Goal: Task Accomplishment & Management: Use online tool/utility

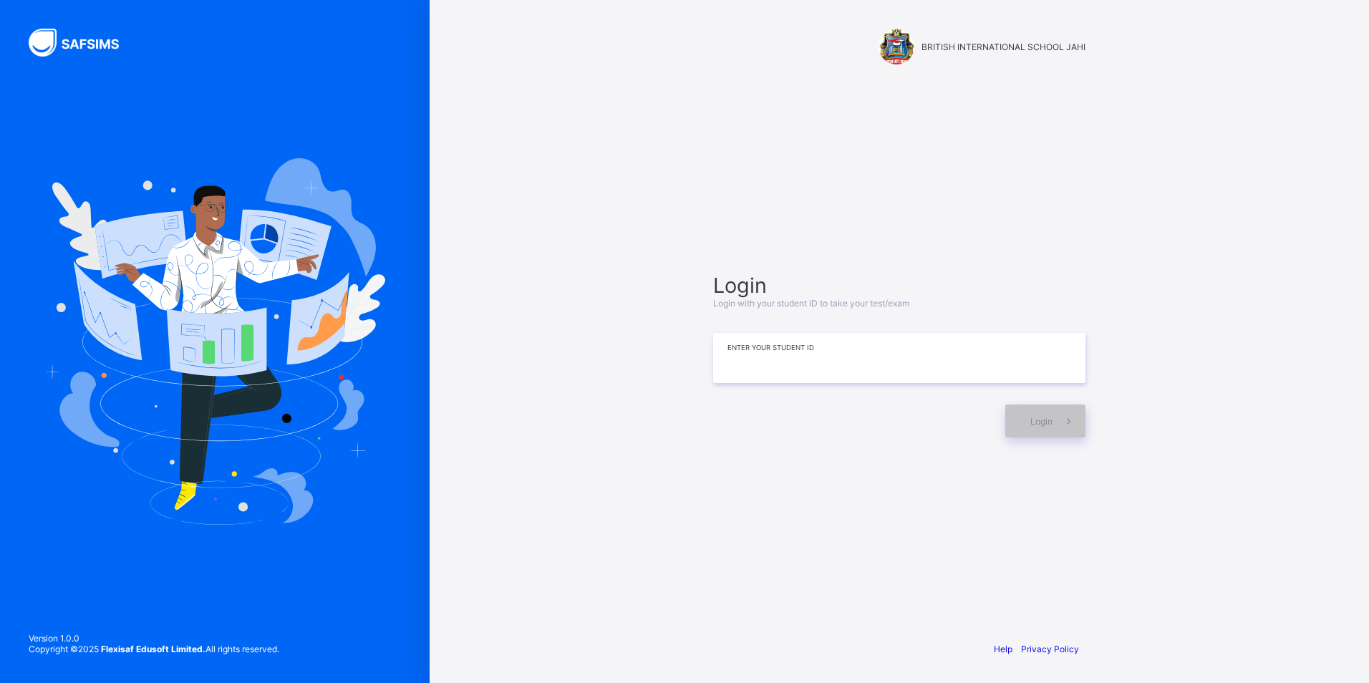
click at [728, 377] on input at bounding box center [899, 358] width 372 height 50
type input "*"
click at [1044, 417] on span "Login" at bounding box center [1041, 421] width 22 height 11
click at [781, 359] on input "*********" at bounding box center [899, 358] width 372 height 50
type input "**********"
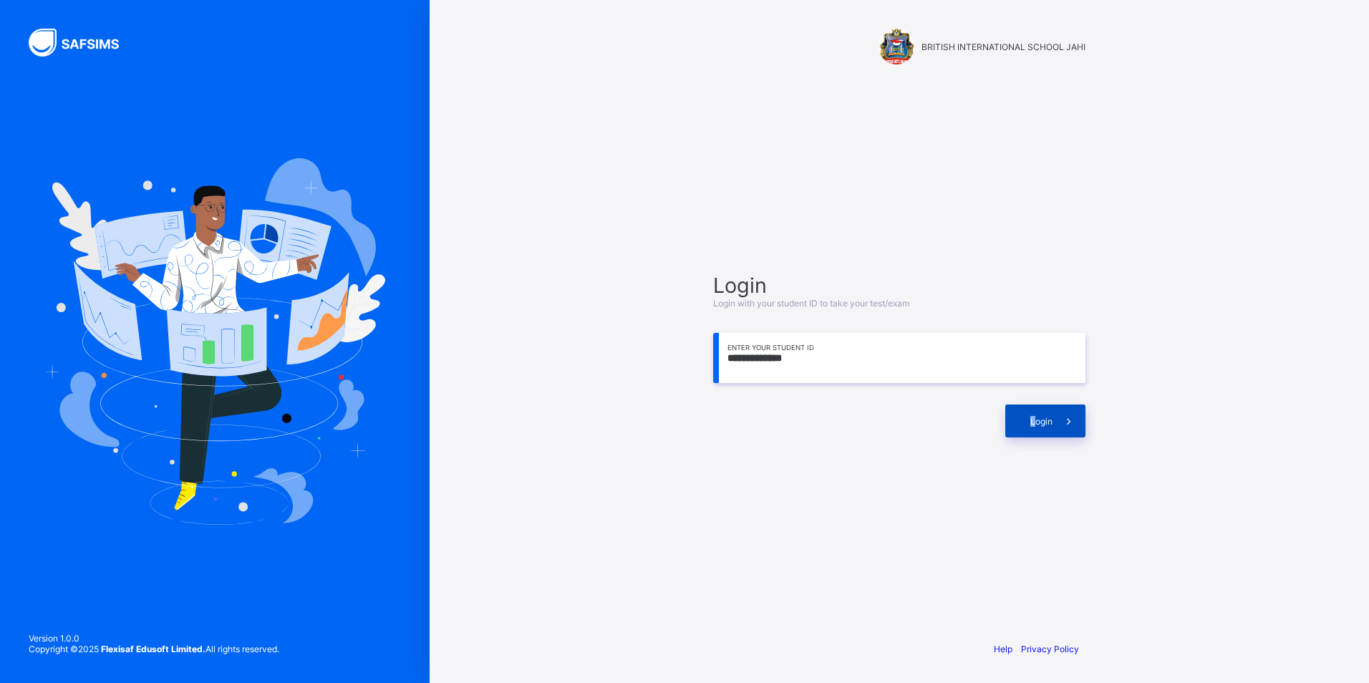
click at [1032, 416] on span "Login" at bounding box center [1041, 421] width 22 height 11
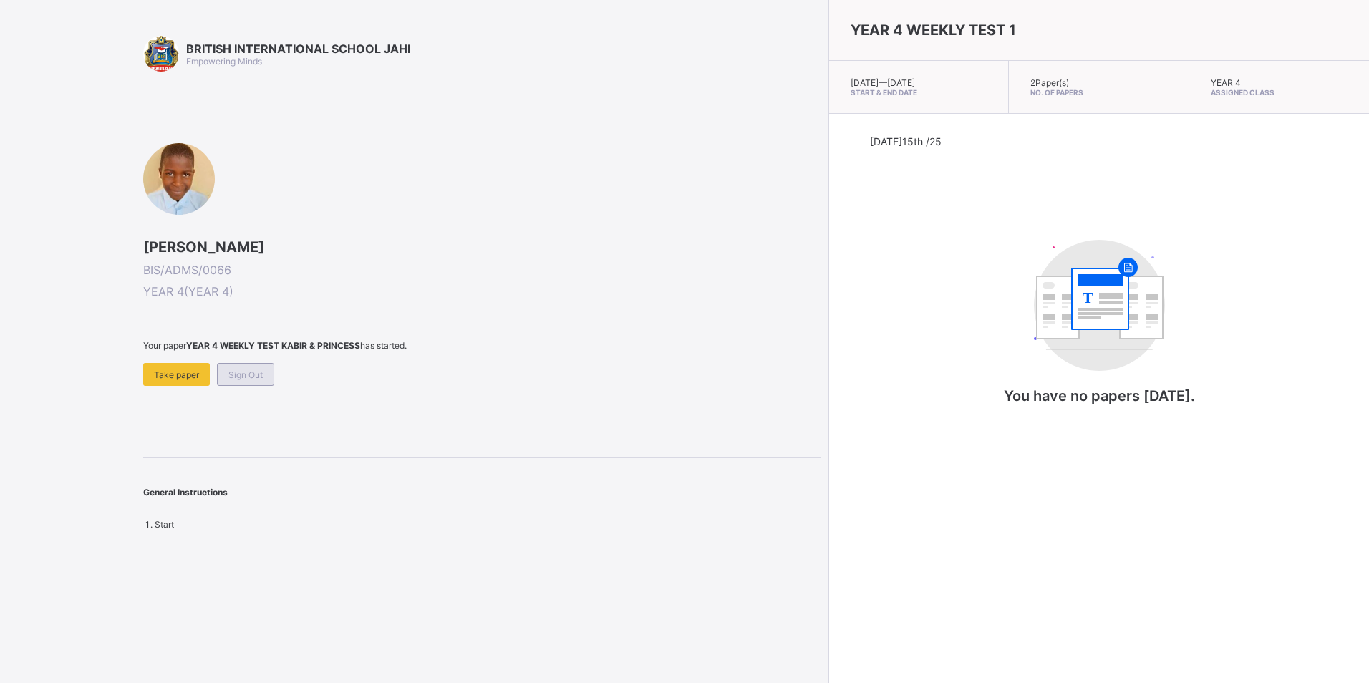
click at [268, 382] on div "Sign Out" at bounding box center [245, 374] width 57 height 23
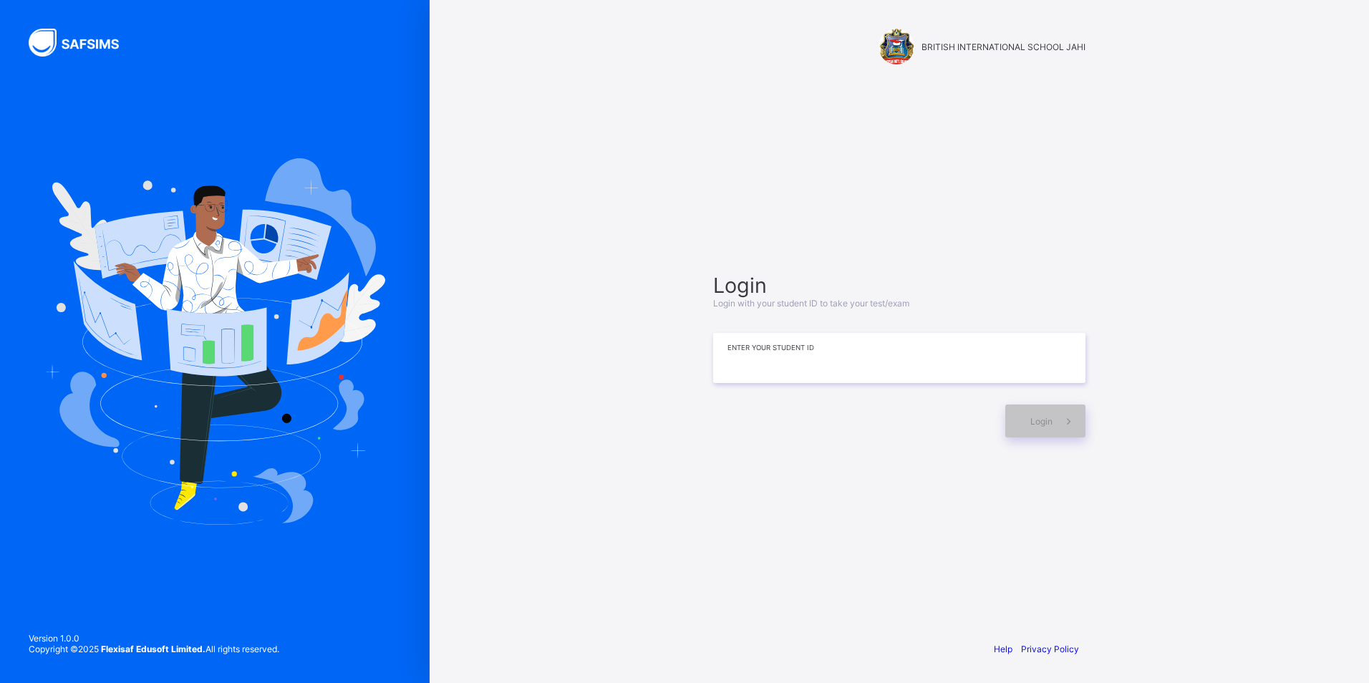
click at [965, 346] on input at bounding box center [899, 358] width 372 height 50
type input "**********"
click at [1066, 426] on icon at bounding box center [1068, 421] width 15 height 14
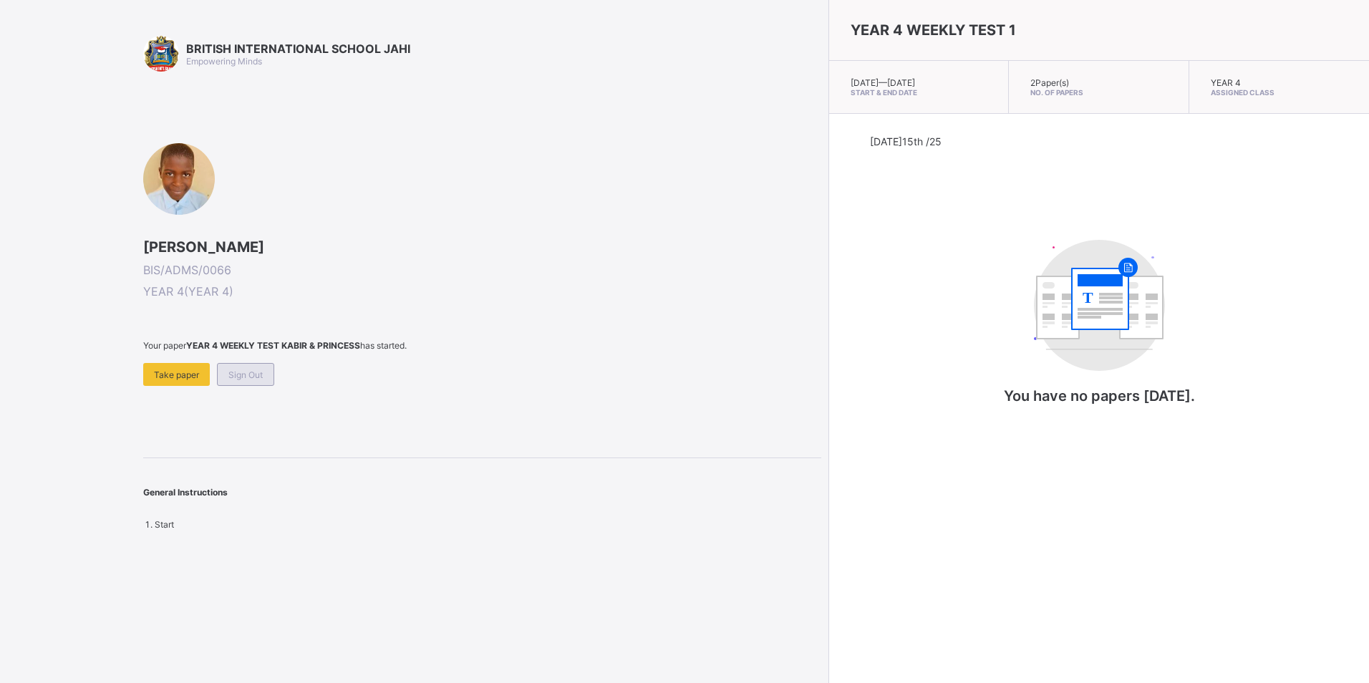
click at [251, 373] on span "Sign Out" at bounding box center [245, 374] width 34 height 11
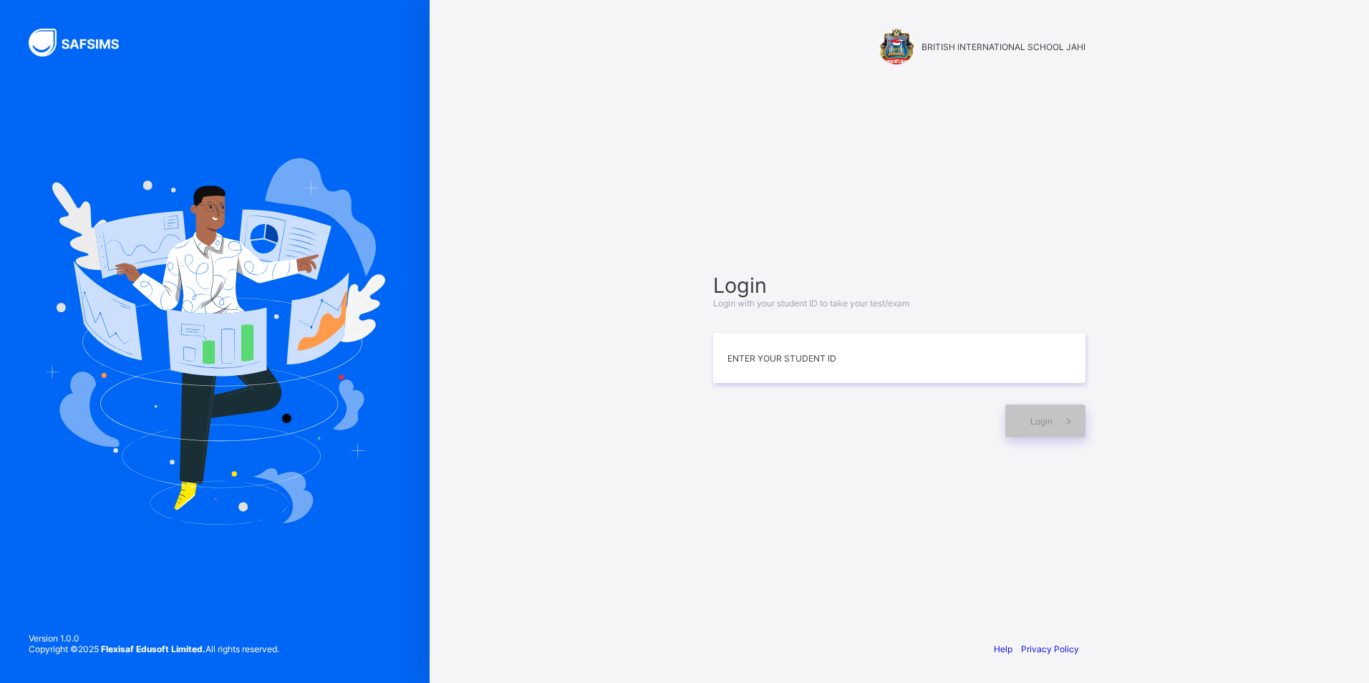
click at [760, 510] on div "Login Login with your student ID to take your test/exam Enter your Student ID L…" at bounding box center [899, 355] width 401 height 491
click at [723, 367] on input at bounding box center [899, 358] width 372 height 50
type input "*"
type input "**********"
drag, startPoint x: 1204, startPoint y: 69, endPoint x: 1052, endPoint y: 153, distance: 173.3
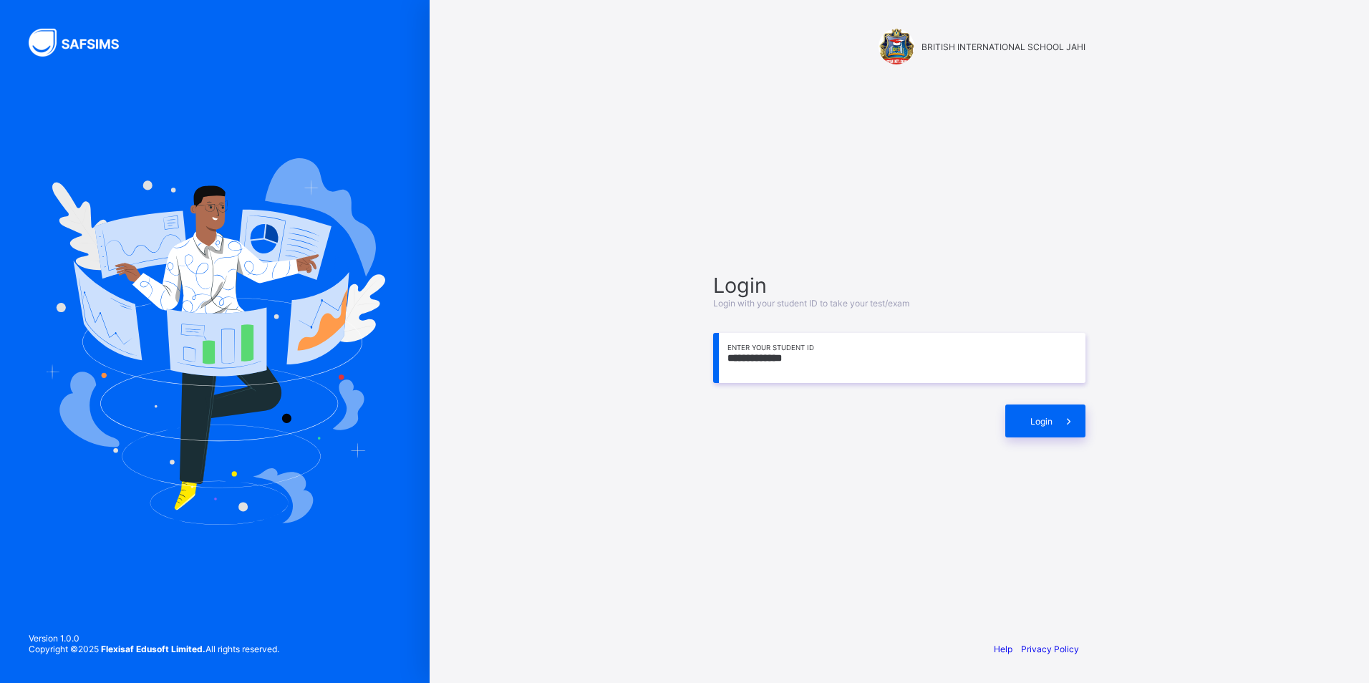
drag, startPoint x: 759, startPoint y: 501, endPoint x: 680, endPoint y: 567, distance: 102.6
drag, startPoint x: 744, startPoint y: 455, endPoint x: 703, endPoint y: 451, distance: 41.7
drag, startPoint x: 700, startPoint y: 453, endPoint x: 694, endPoint y: 482, distance: 29.3
drag, startPoint x: 1370, startPoint y: 76, endPoint x: 1345, endPoint y: 598, distance: 523.1
click at [1345, 598] on div "**********" at bounding box center [898, 341] width 939 height 683
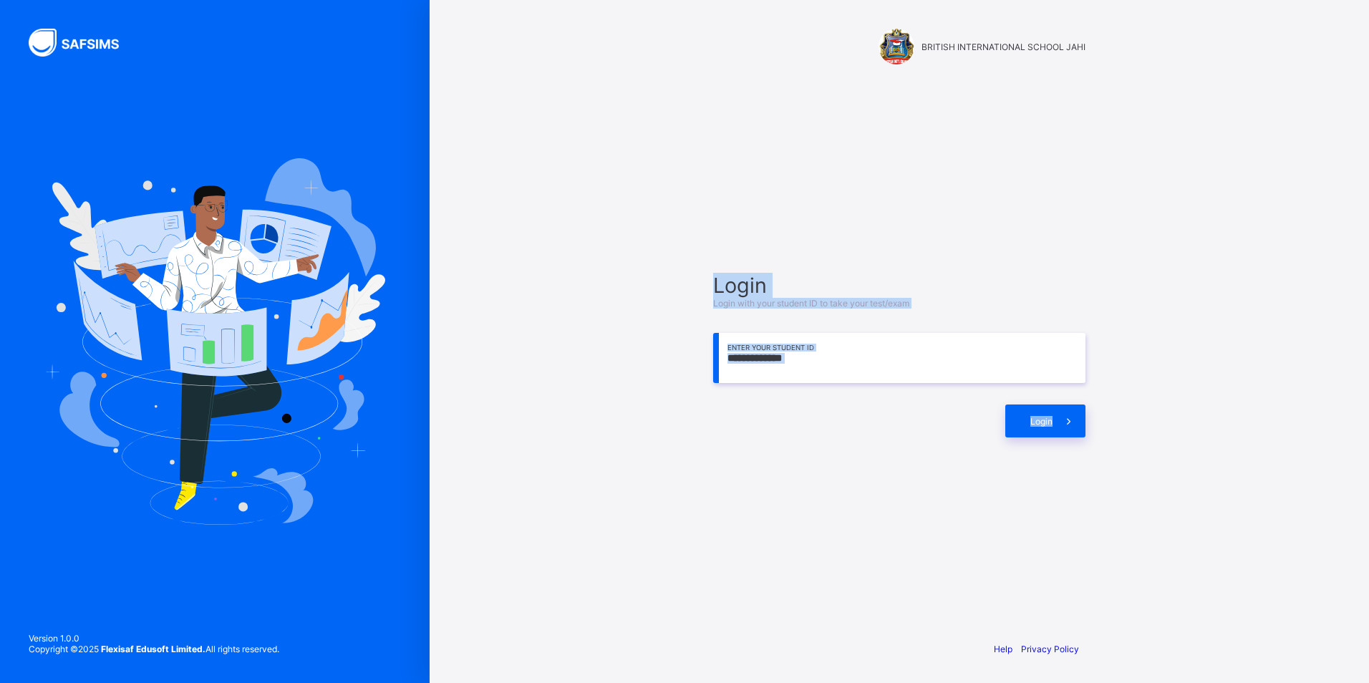
click at [1240, 425] on div "**********" at bounding box center [898, 341] width 939 height 683
click at [1240, 426] on div "**********" at bounding box center [898, 341] width 939 height 683
click at [1177, 305] on div "**********" at bounding box center [898, 341] width 939 height 683
drag, startPoint x: 1138, startPoint y: 289, endPoint x: 1096, endPoint y: 236, distance: 67.7
click at [1132, 288] on div "**********" at bounding box center [898, 341] width 939 height 683
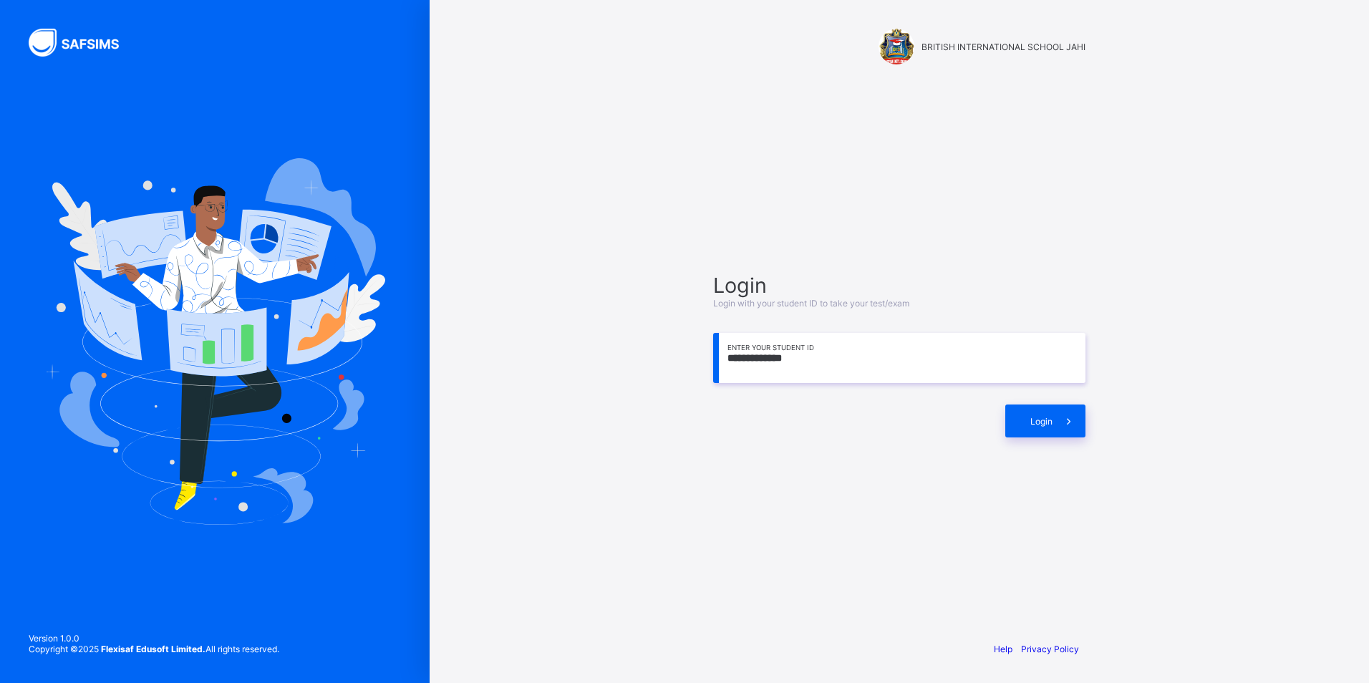
drag, startPoint x: 773, startPoint y: 347, endPoint x: 1088, endPoint y: 97, distance: 402.0
click at [1088, 97] on div "**********" at bounding box center [898, 341] width 429 height 683
click at [1122, 264] on div "**********" at bounding box center [898, 341] width 939 height 683
drag, startPoint x: 1122, startPoint y: 264, endPoint x: 1122, endPoint y: 295, distance: 30.8
click at [1122, 293] on div "**********" at bounding box center [898, 341] width 939 height 683
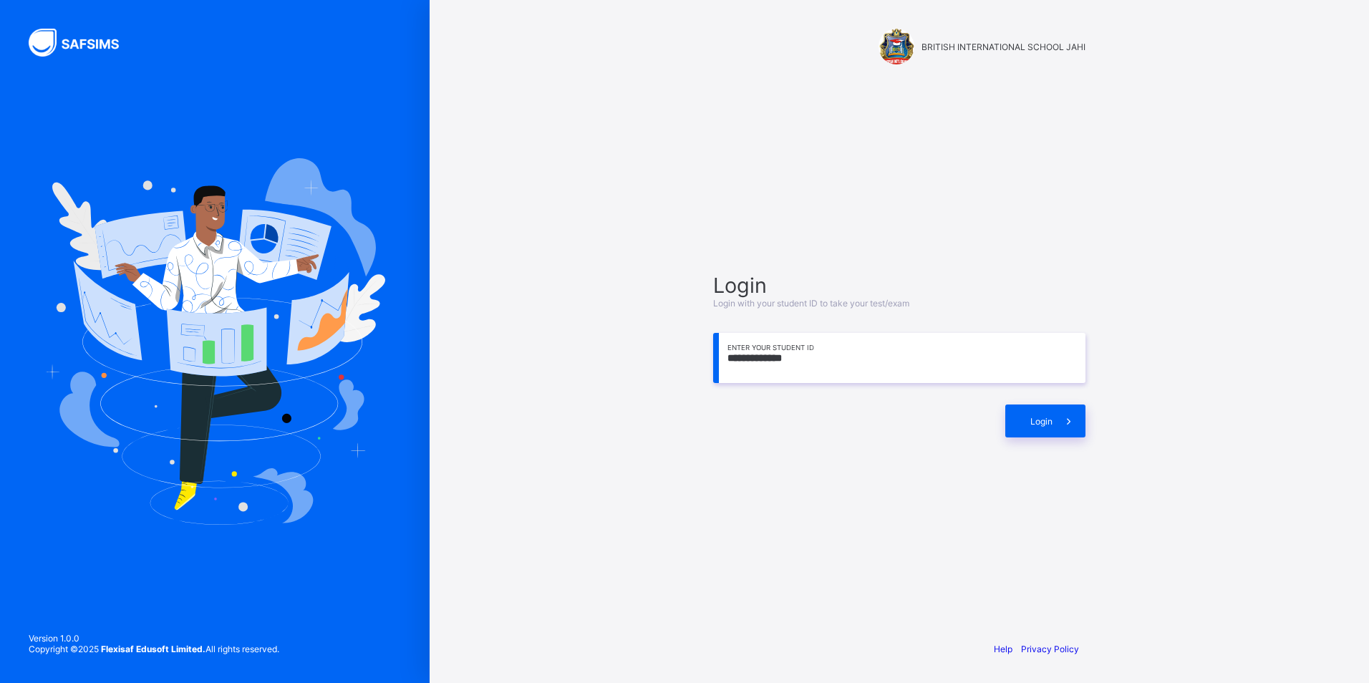
click at [802, 360] on input "**********" at bounding box center [899, 358] width 372 height 50
click at [838, 676] on div "Help Privacy Policy" at bounding box center [899, 649] width 401 height 68
drag, startPoint x: 778, startPoint y: 630, endPoint x: 782, endPoint y: 650, distance: 20.5
click at [782, 648] on div "Help Privacy Policy" at bounding box center [899, 649] width 401 height 68
drag, startPoint x: 837, startPoint y: 593, endPoint x: 835, endPoint y: 601, distance: 9.1
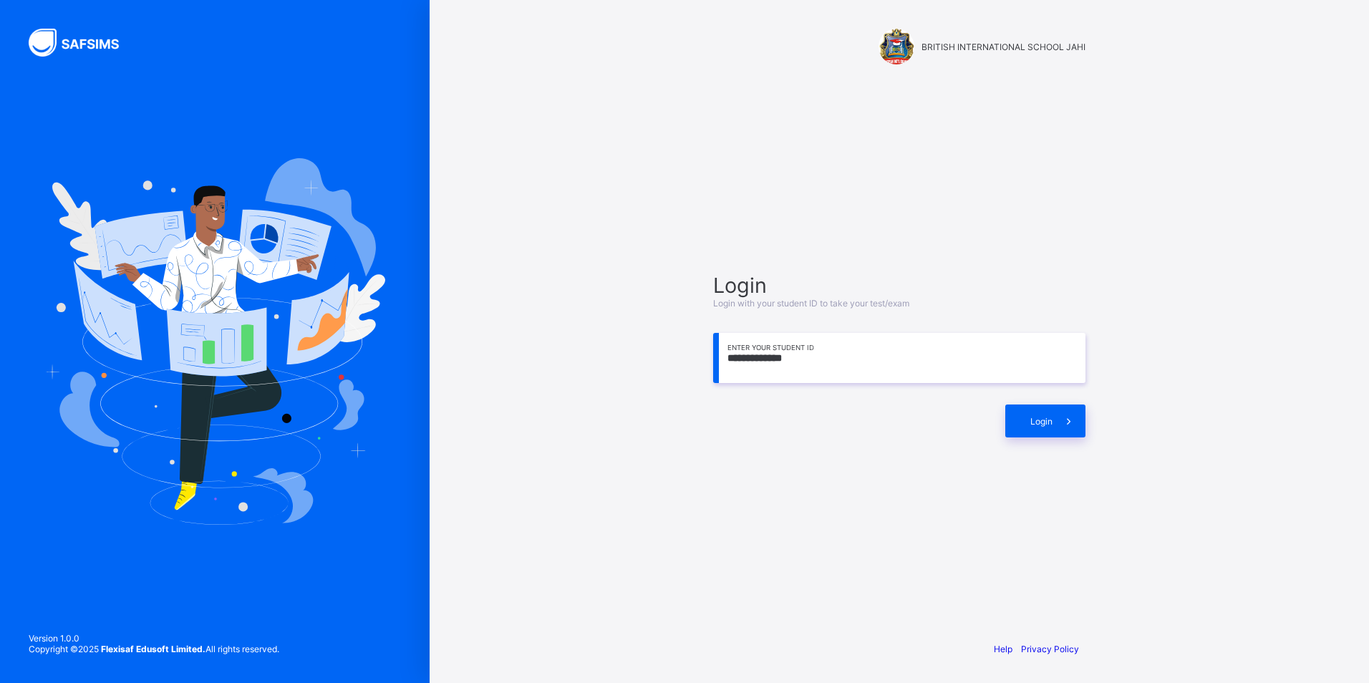
click at [835, 601] on div "**********" at bounding box center [898, 341] width 429 height 683
click at [830, 603] on div "**********" at bounding box center [898, 341] width 429 height 683
drag, startPoint x: 830, startPoint y: 587, endPoint x: 830, endPoint y: 600, distance: 12.9
click at [830, 600] on div "**********" at bounding box center [899, 355] width 401 height 491
click at [826, 590] on div "**********" at bounding box center [899, 355] width 401 height 491
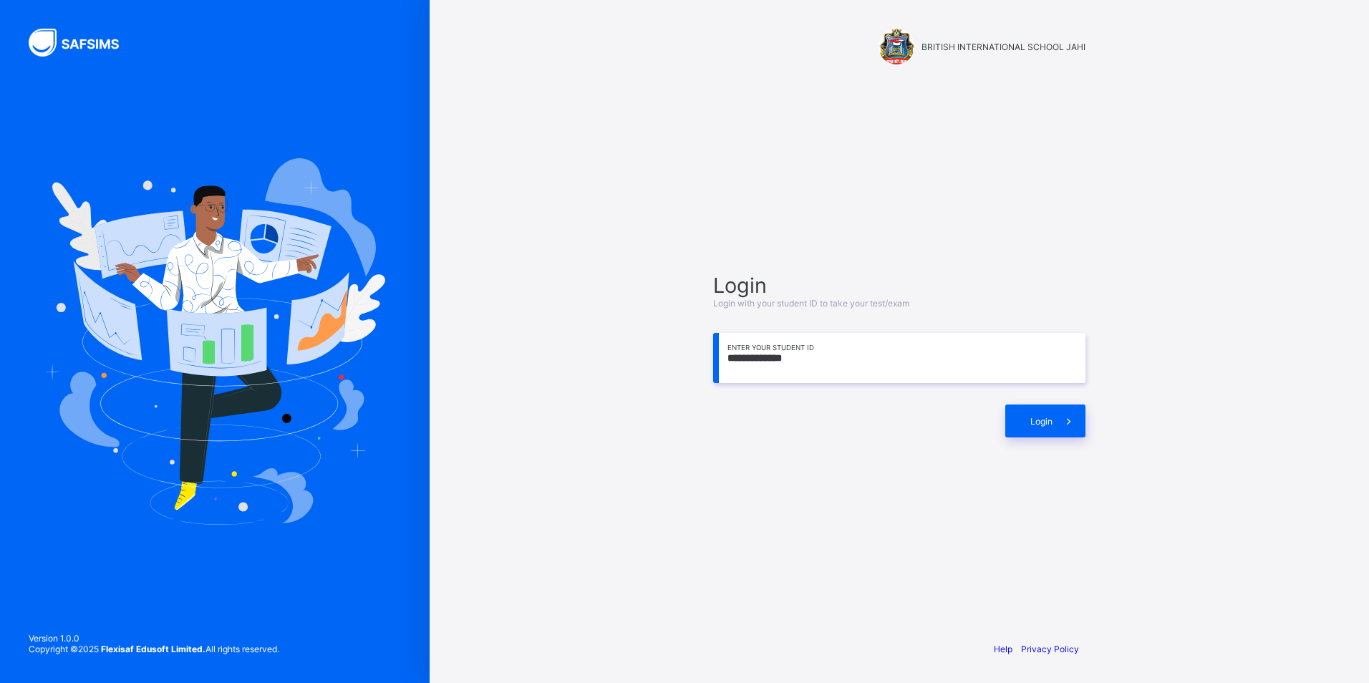
click at [825, 595] on div "**********" at bounding box center [899, 355] width 401 height 491
click at [819, 608] on div "**********" at bounding box center [898, 341] width 429 height 683
click at [817, 610] on div "**********" at bounding box center [898, 341] width 429 height 683
click at [803, 618] on div "**********" at bounding box center [898, 341] width 429 height 683
drag, startPoint x: 790, startPoint y: 610, endPoint x: 792, endPoint y: 618, distance: 8.7
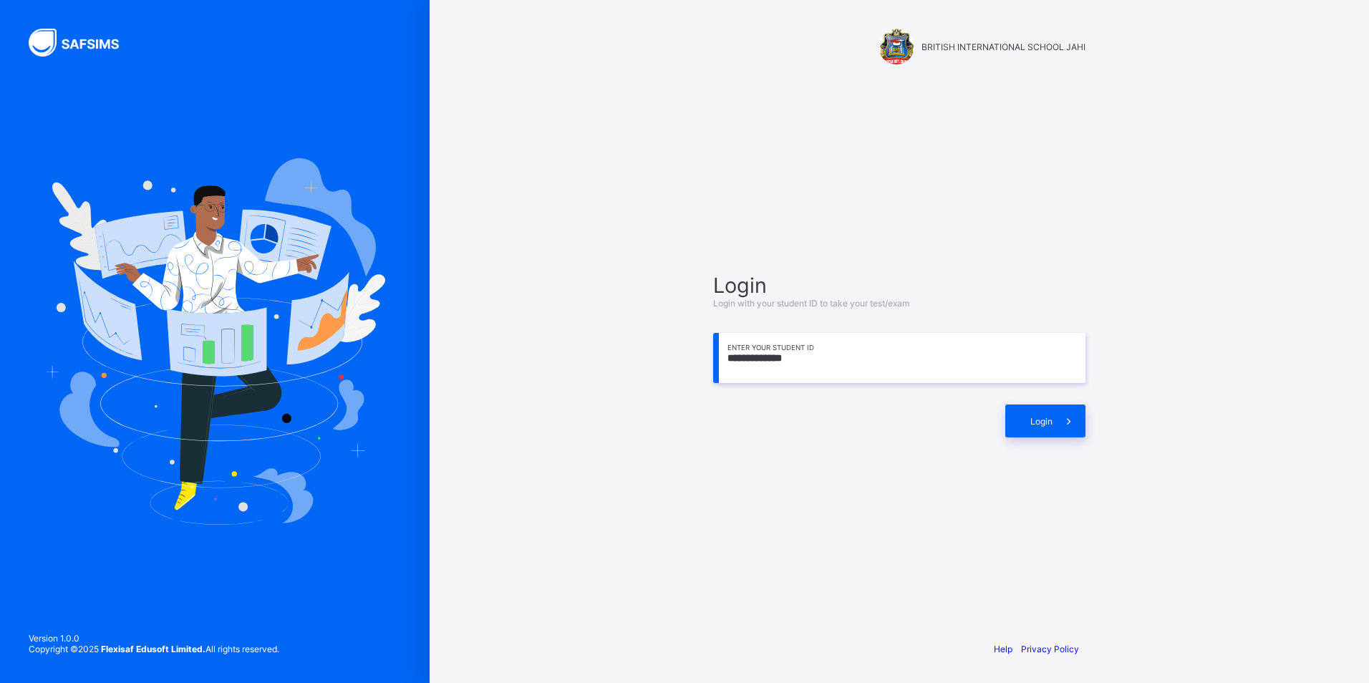
click at [792, 618] on div "**********" at bounding box center [898, 341] width 429 height 683
click at [801, 593] on div "**********" at bounding box center [899, 355] width 401 height 491
click at [801, 585] on div "**********" at bounding box center [899, 355] width 401 height 491
click at [805, 601] on div "**********" at bounding box center [898, 341] width 429 height 683
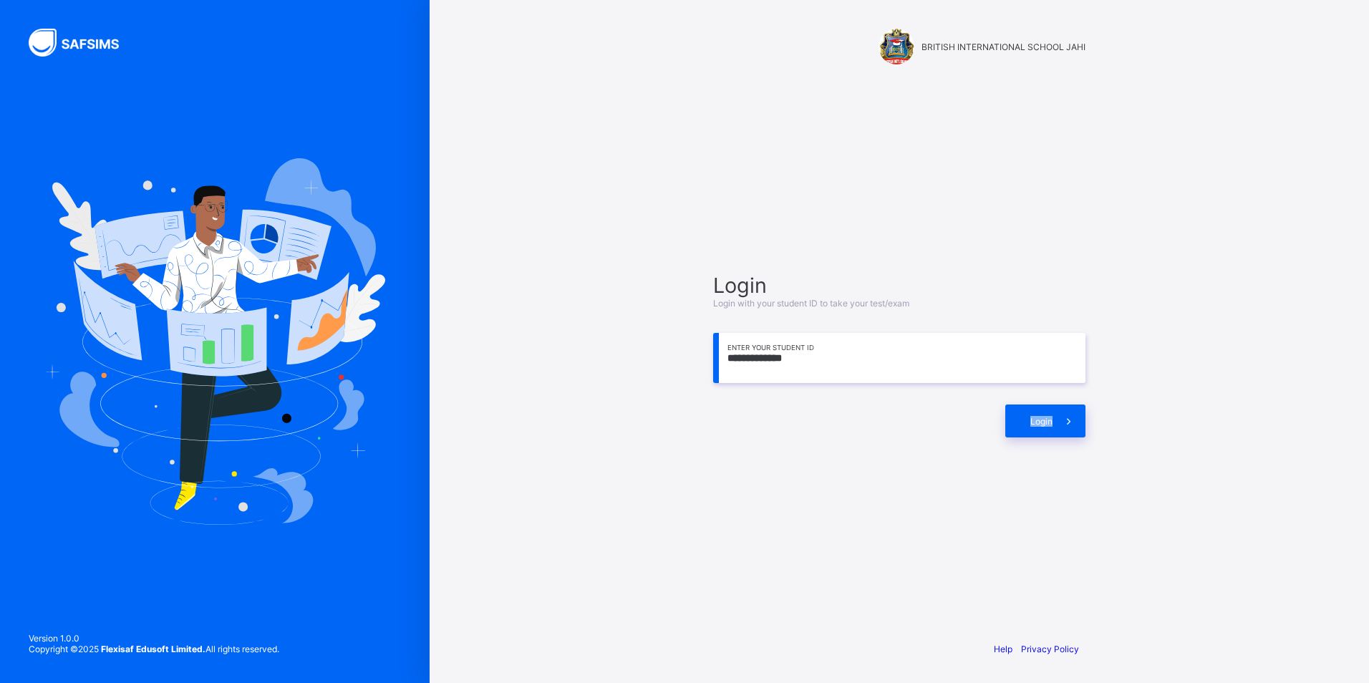
drag, startPoint x: 805, startPoint y: 607, endPoint x: 805, endPoint y: 636, distance: 28.6
click at [805, 636] on div "**********" at bounding box center [898, 341] width 429 height 683
click at [805, 637] on div "Help Privacy Policy" at bounding box center [899, 649] width 401 height 68
click at [809, 630] on div "Help Privacy Policy" at bounding box center [899, 649] width 401 height 68
click at [815, 616] on div "Help Privacy Policy" at bounding box center [899, 649] width 401 height 68
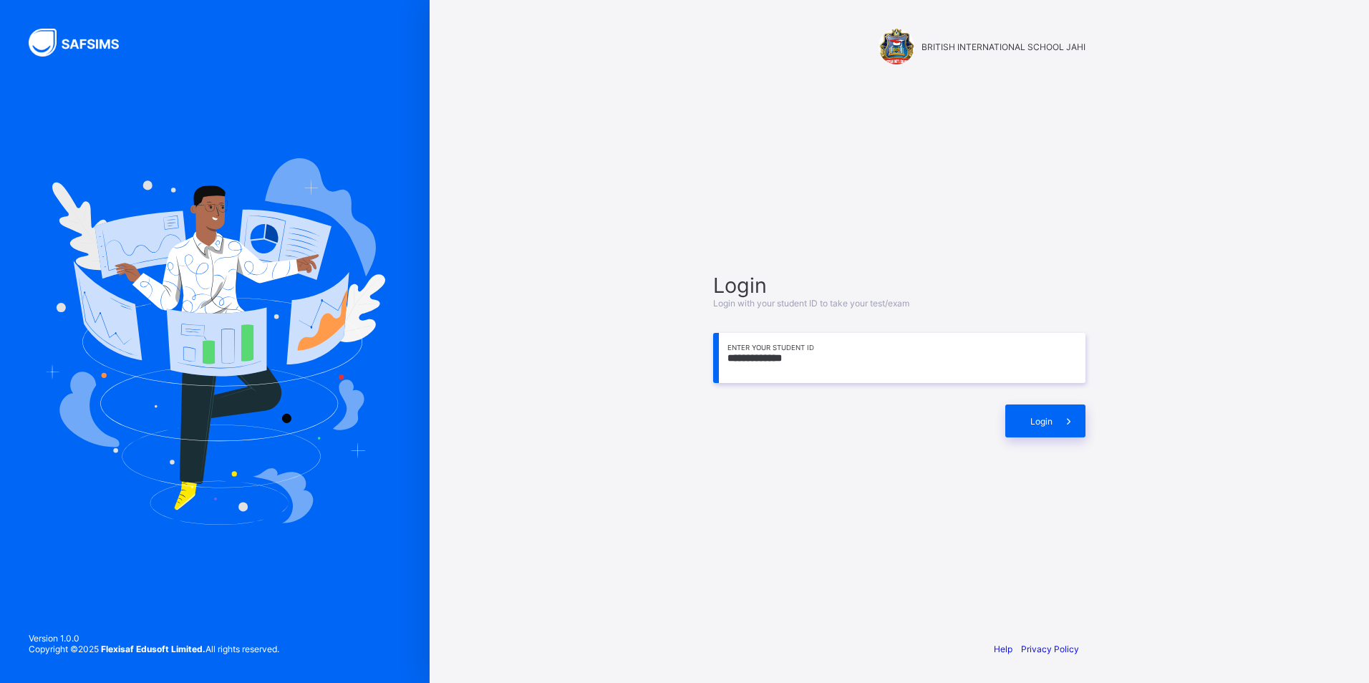
click at [815, 563] on div "**********" at bounding box center [899, 355] width 401 height 491
click at [814, 566] on div "**********" at bounding box center [899, 355] width 401 height 491
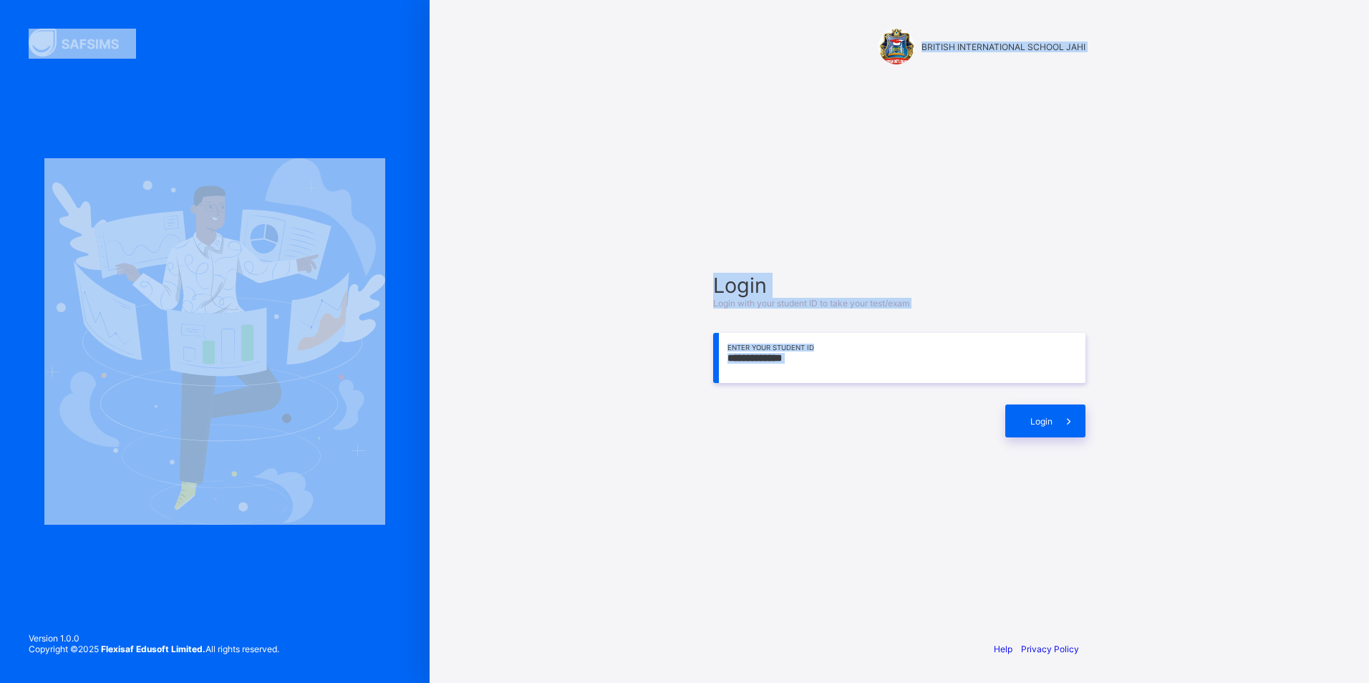
drag, startPoint x: 790, startPoint y: 563, endPoint x: 0, endPoint y: 490, distance: 793.6
click at [0, 490] on html "**********" at bounding box center [684, 341] width 1369 height 683
click at [603, 136] on div "**********" at bounding box center [898, 341] width 939 height 683
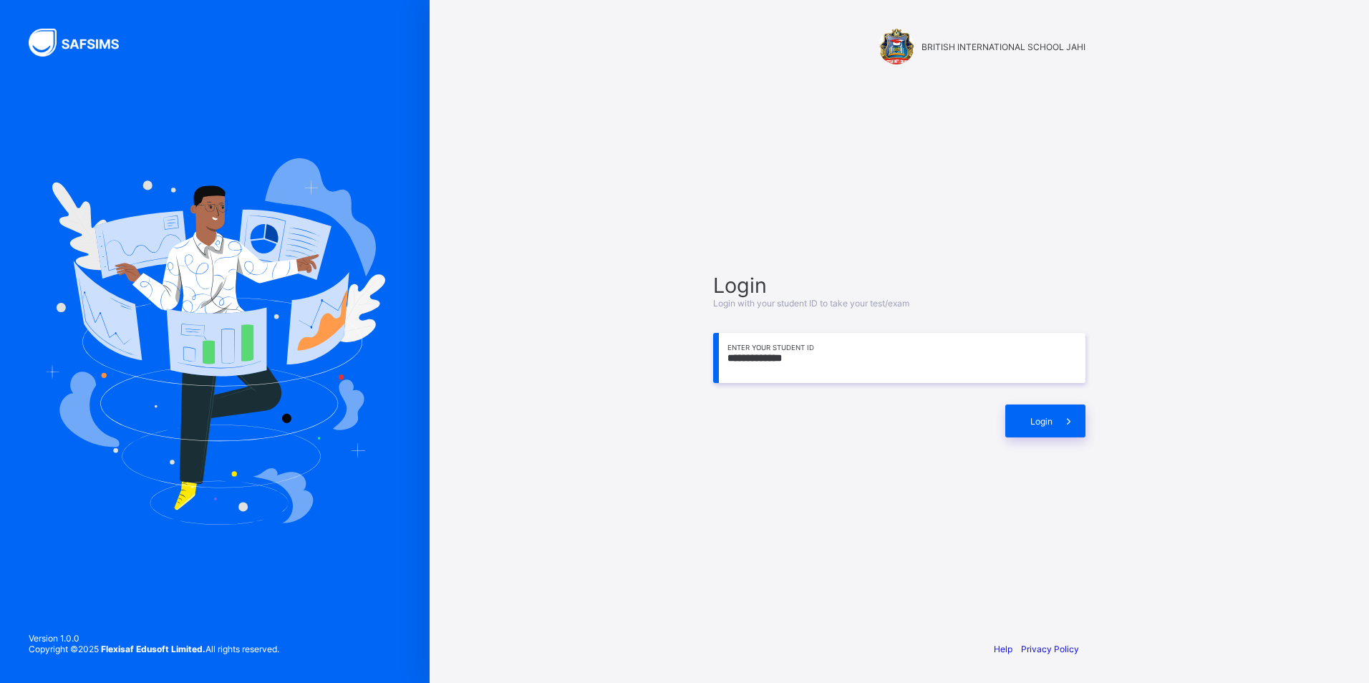
click at [614, 135] on div "**********" at bounding box center [898, 341] width 939 height 683
click at [712, 672] on div "Help Privacy Policy" at bounding box center [899, 649] width 401 height 68
drag, startPoint x: 611, startPoint y: 161, endPoint x: 887, endPoint y: 610, distance: 526.6
click at [896, 606] on div "**********" at bounding box center [898, 341] width 939 height 683
drag, startPoint x: 967, startPoint y: 500, endPoint x: 953, endPoint y: 502, distance: 13.7
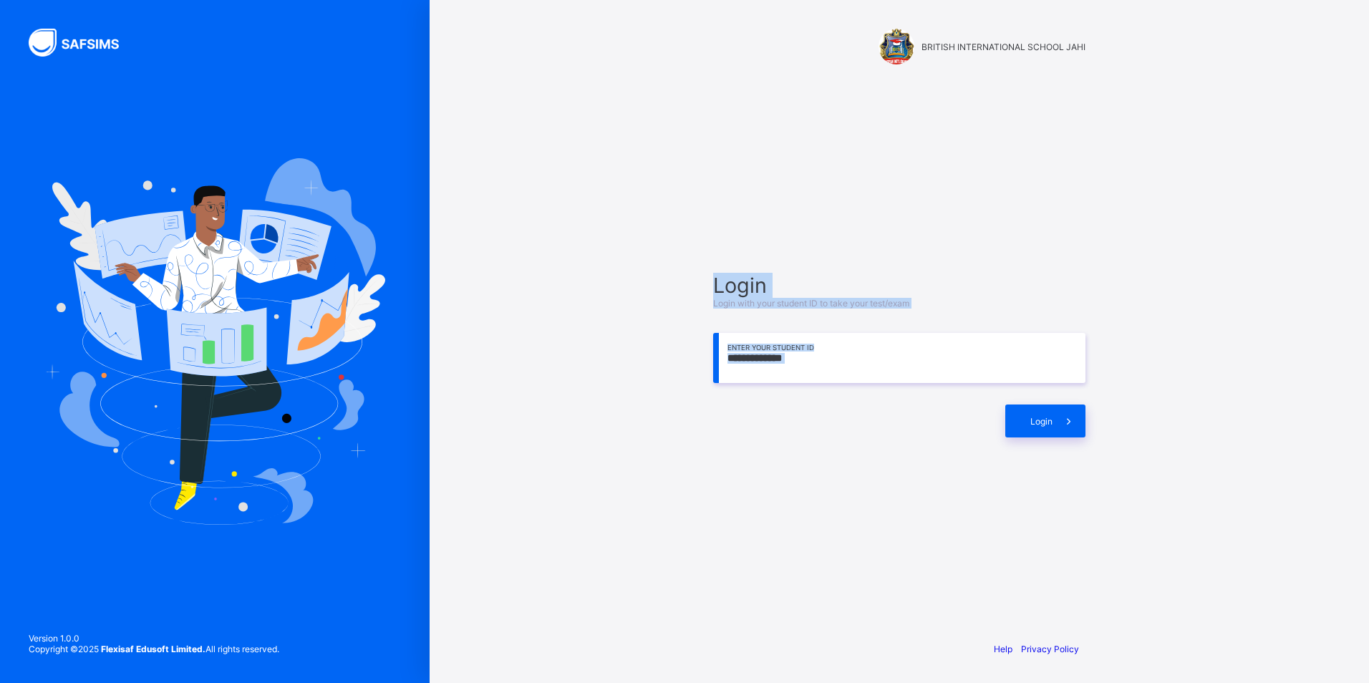
click at [966, 500] on div "**********" at bounding box center [899, 355] width 401 height 491
click at [780, 239] on div "**********" at bounding box center [899, 355] width 401 height 491
drag, startPoint x: 16, startPoint y: 402, endPoint x: 104, endPoint y: 388, distance: 89.1
click at [89, 393] on div at bounding box center [214, 341] width 429 height 683
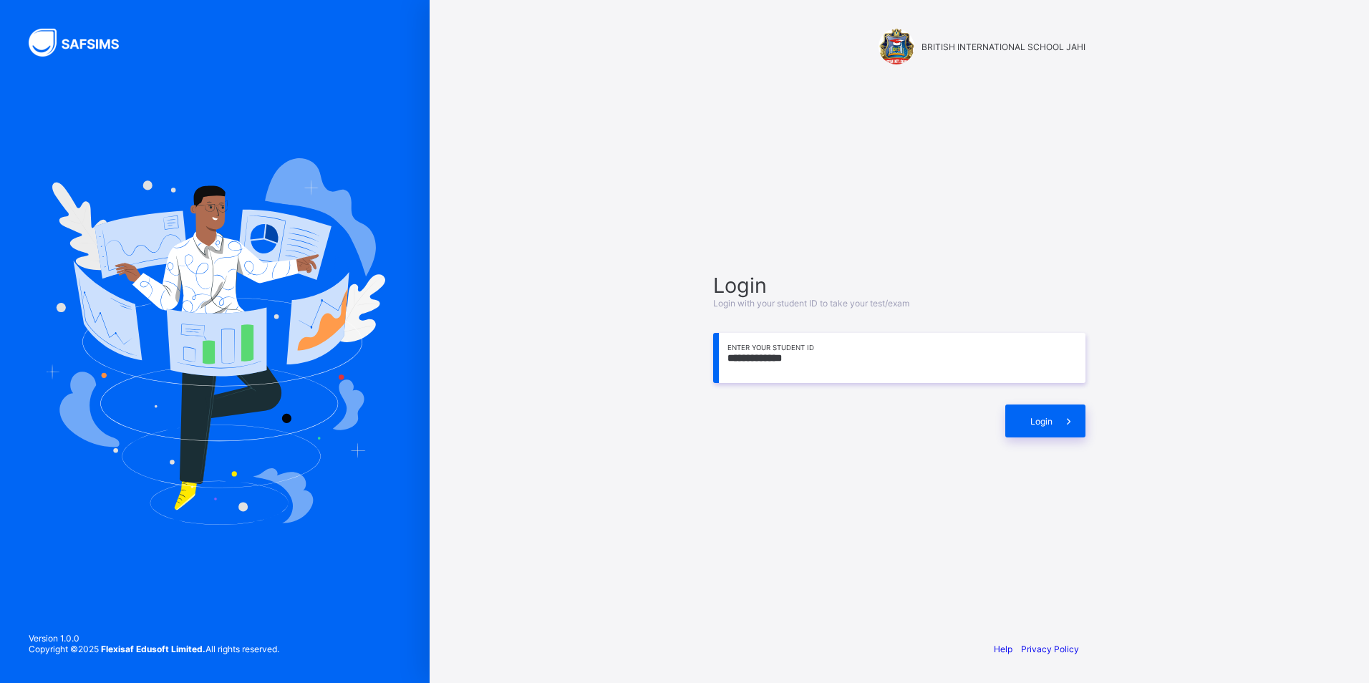
click at [480, 479] on div "**********" at bounding box center [898, 341] width 939 height 683
drag, startPoint x: 591, startPoint y: 503, endPoint x: 611, endPoint y: 495, distance: 21.8
click at [594, 502] on div "**********" at bounding box center [898, 341] width 939 height 683
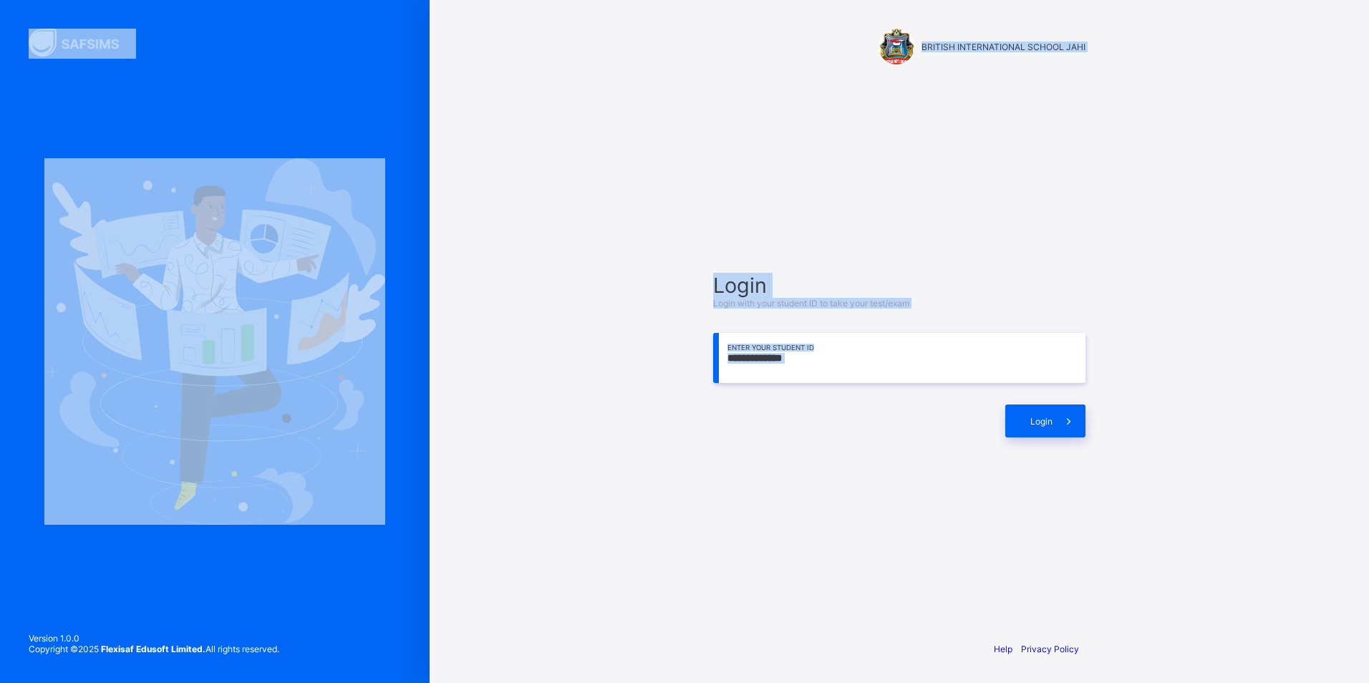
drag, startPoint x: 582, startPoint y: 538, endPoint x: 0, endPoint y: 552, distance: 582.1
click at [0, 552] on html "**********" at bounding box center [684, 341] width 1369 height 683
drag, startPoint x: 0, startPoint y: 552, endPoint x: 1198, endPoint y: 642, distance: 1201.6
drag, startPoint x: 59, startPoint y: 435, endPoint x: 1371, endPoint y: 628, distance: 1326.0
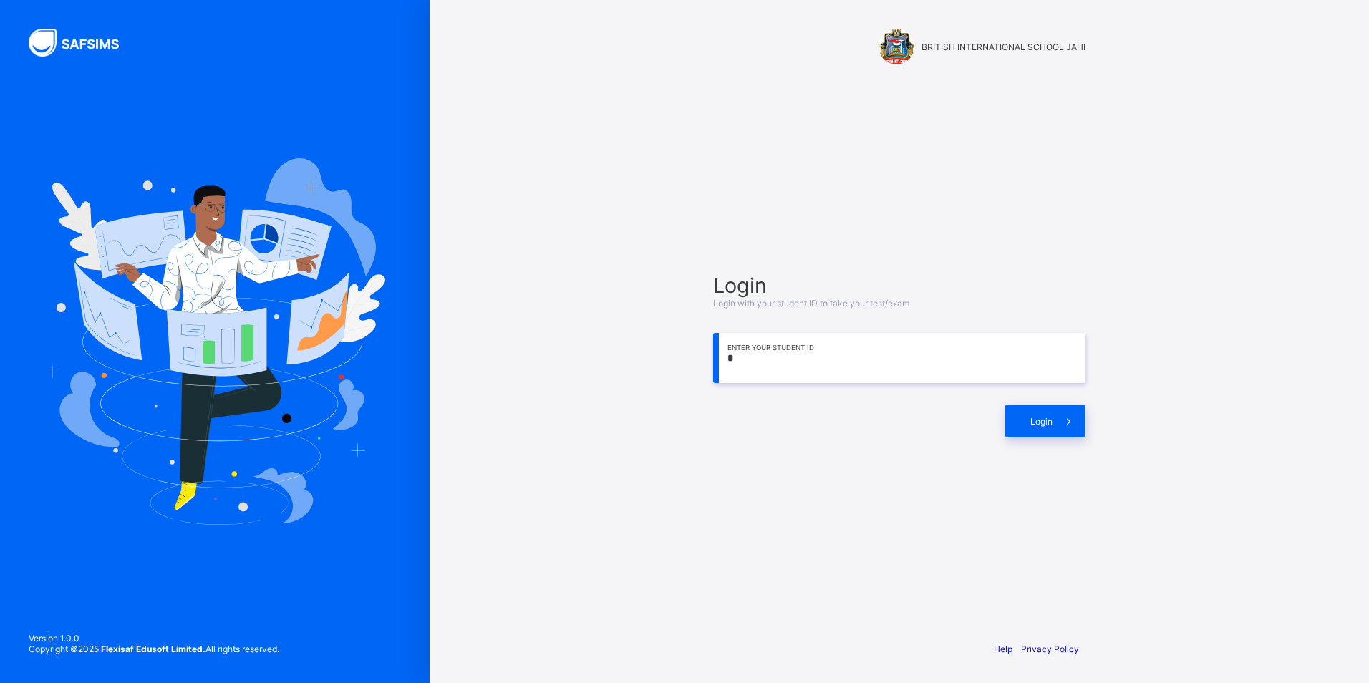
type input "*"
click at [1034, 414] on div "Login" at bounding box center [1045, 420] width 80 height 33
click at [809, 366] on input "**********" at bounding box center [899, 358] width 372 height 50
type input "**********"
click at [1056, 422] on span at bounding box center [1068, 420] width 33 height 33
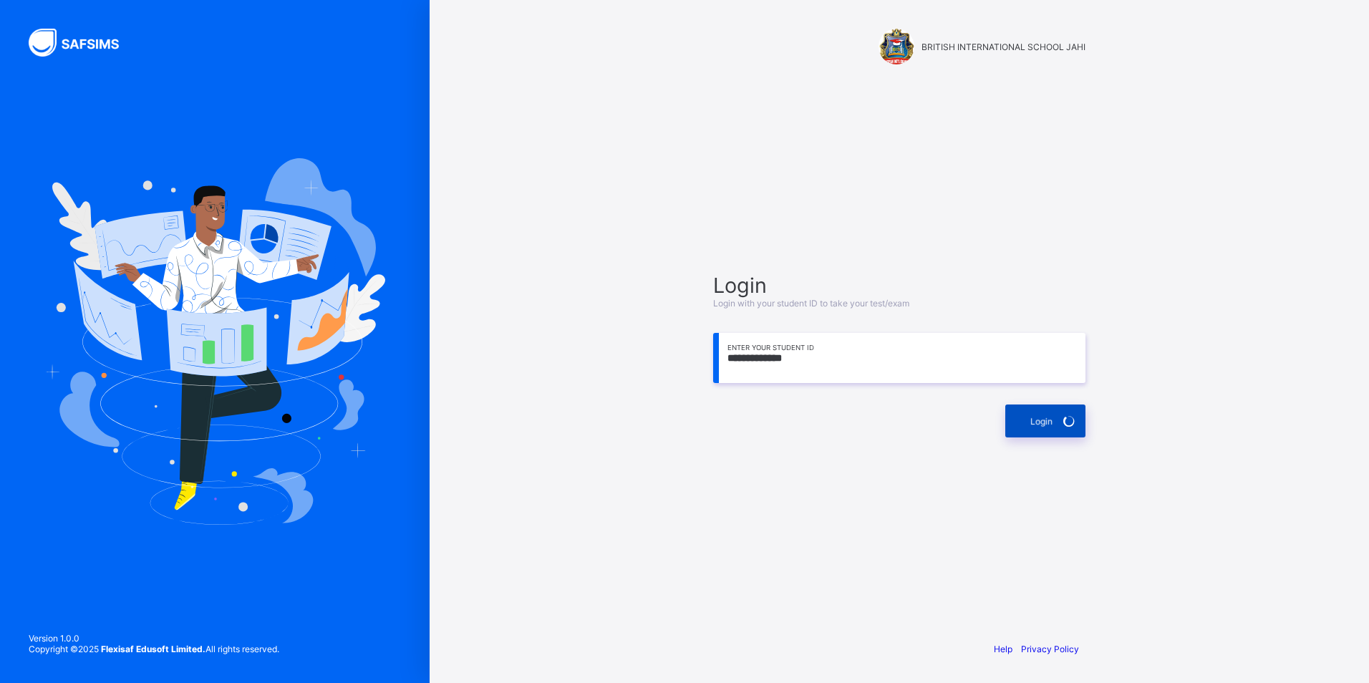
click at [1026, 429] on div "Login" at bounding box center [1045, 420] width 80 height 33
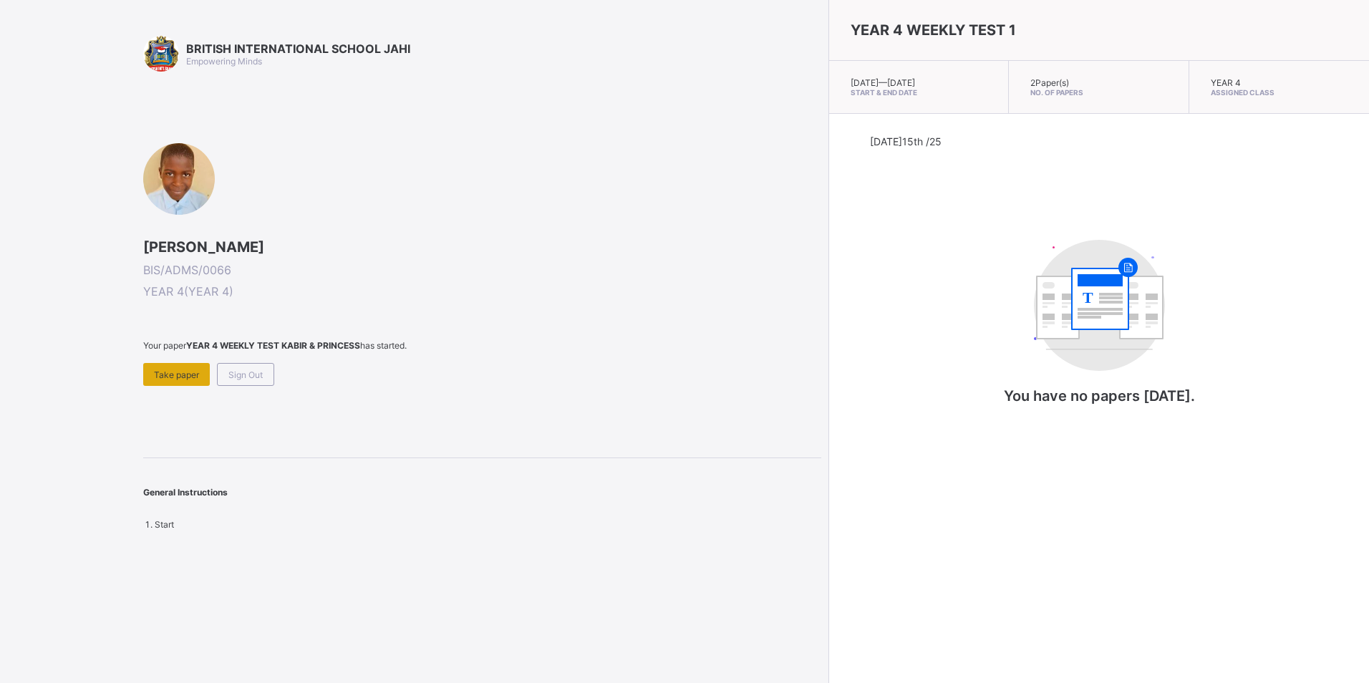
click at [175, 365] on div "Take paper" at bounding box center [176, 374] width 67 height 23
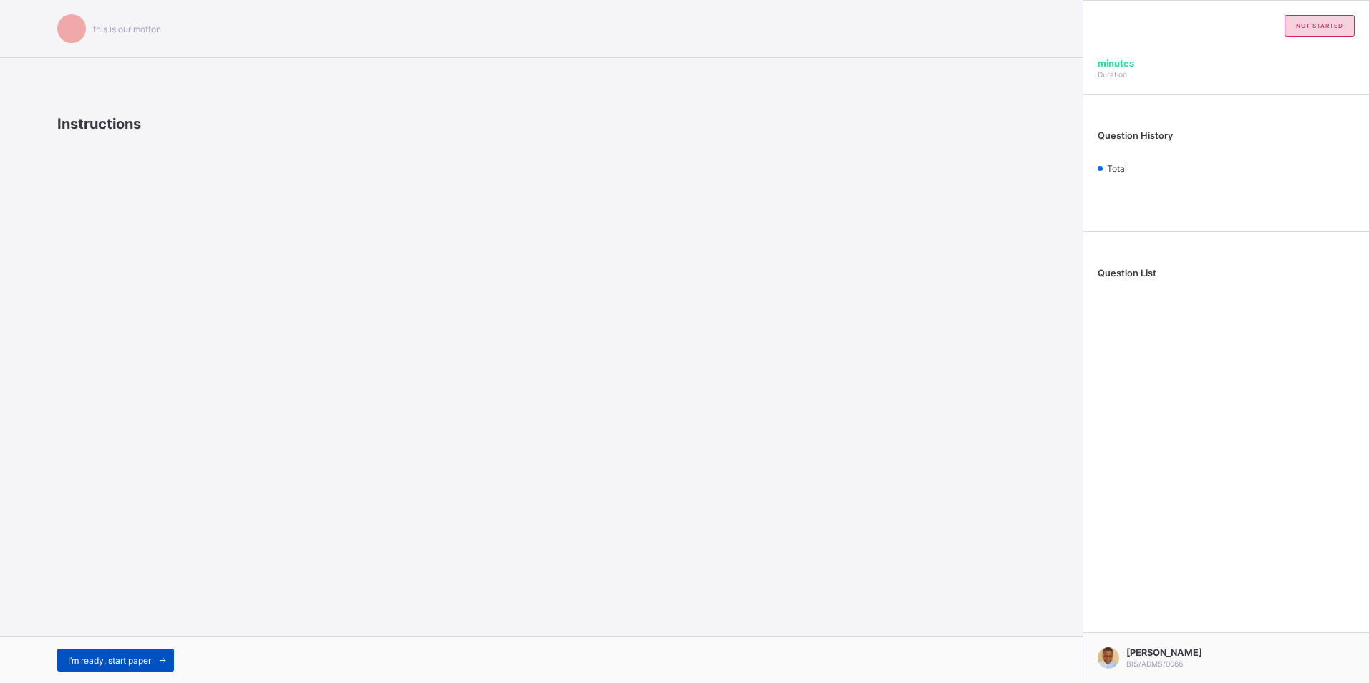
click at [122, 657] on span "I’m ready, start paper" at bounding box center [109, 660] width 83 height 11
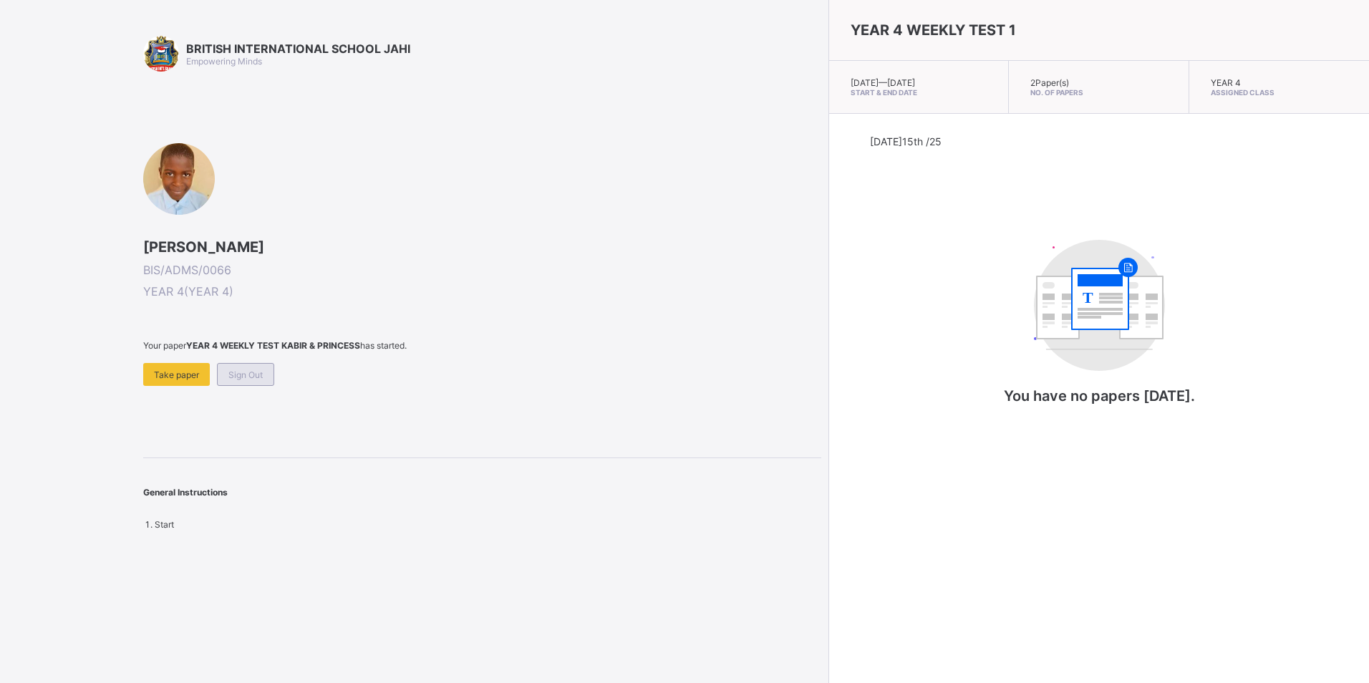
click at [253, 371] on span "Sign Out" at bounding box center [245, 374] width 34 height 11
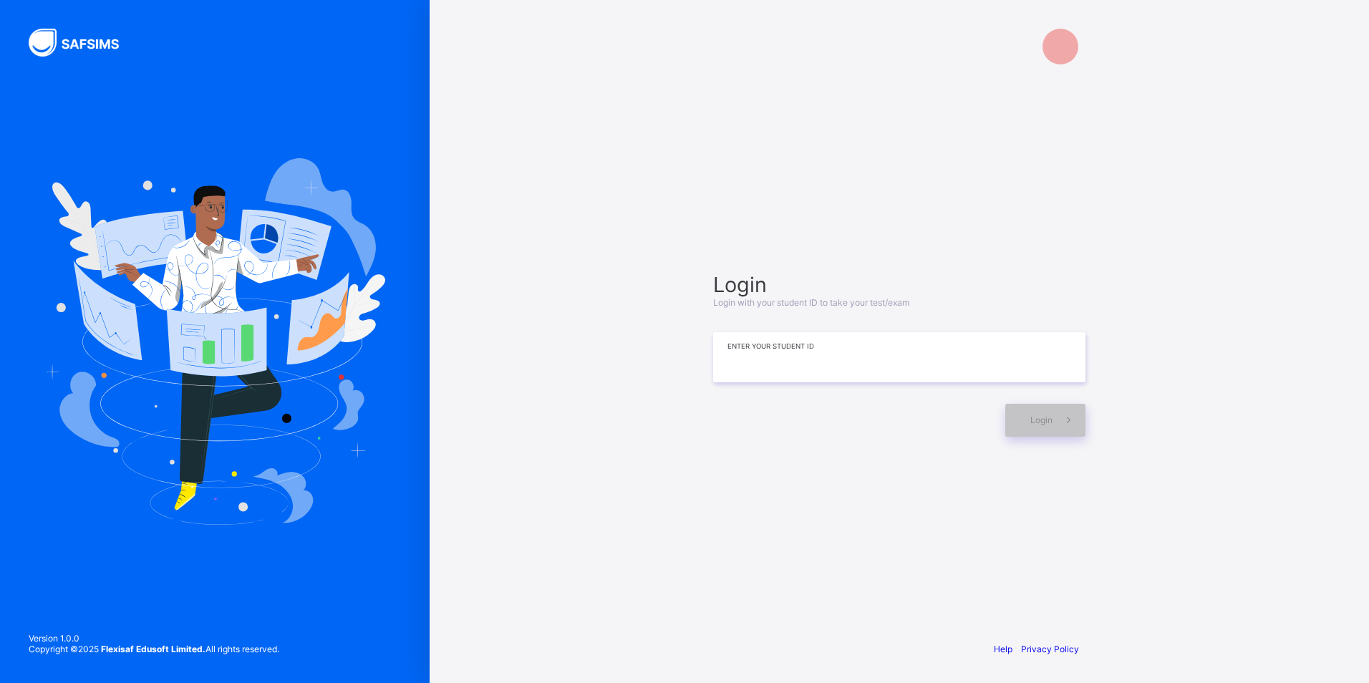
click at [781, 361] on input at bounding box center [899, 357] width 372 height 50
type input "*"
type input "**********"
click at [1056, 414] on span at bounding box center [1068, 420] width 33 height 33
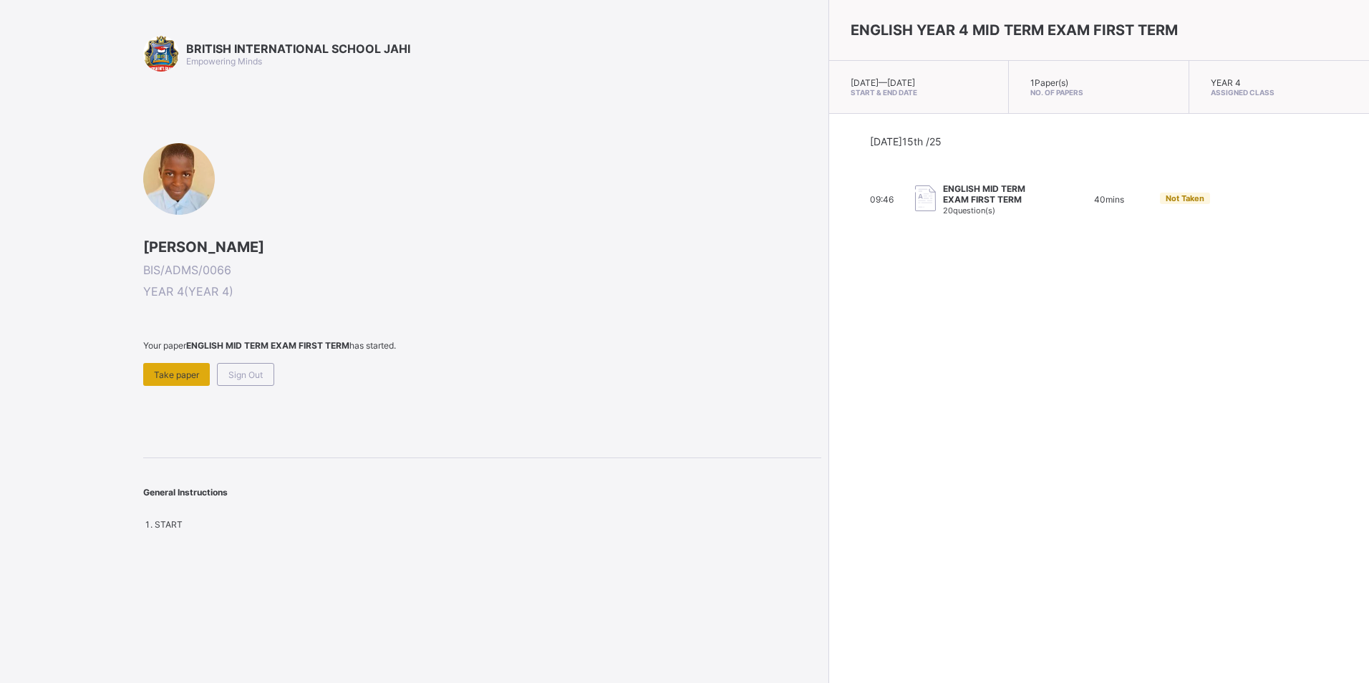
click at [177, 379] on span "Take paper" at bounding box center [176, 374] width 45 height 11
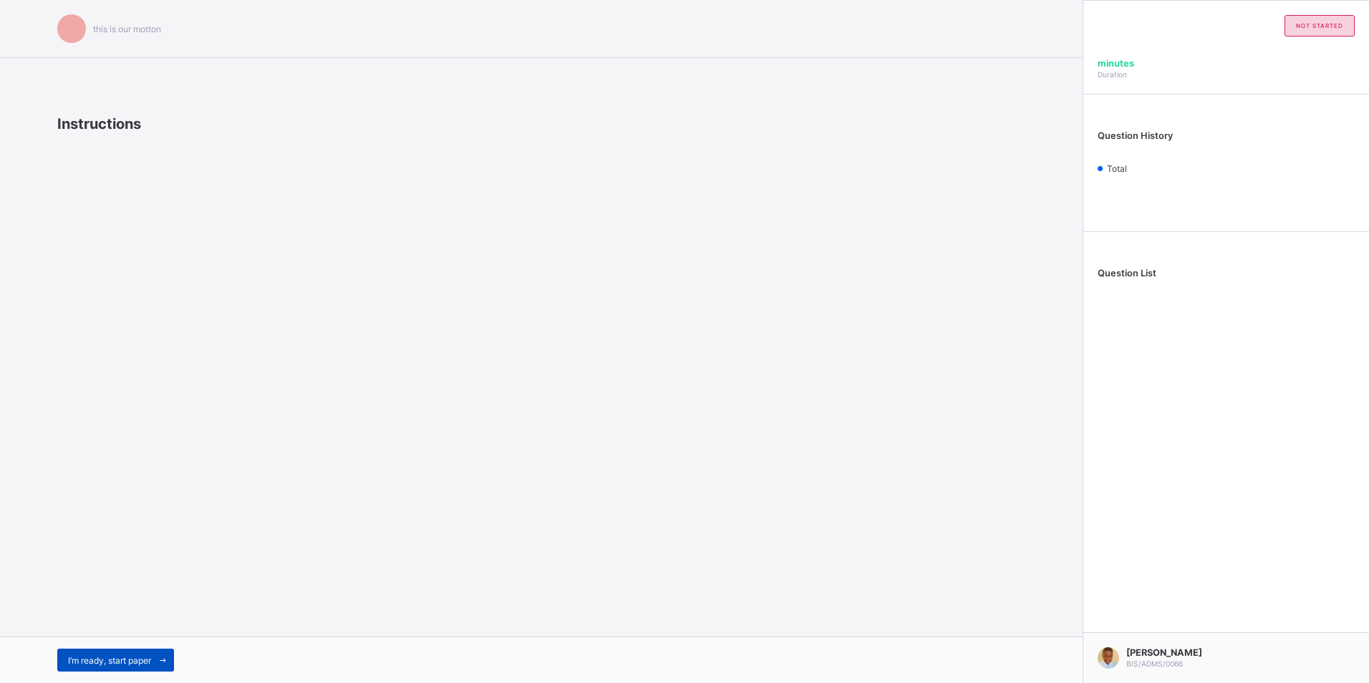
click at [115, 657] on span "I’m ready, start paper" at bounding box center [109, 660] width 83 height 11
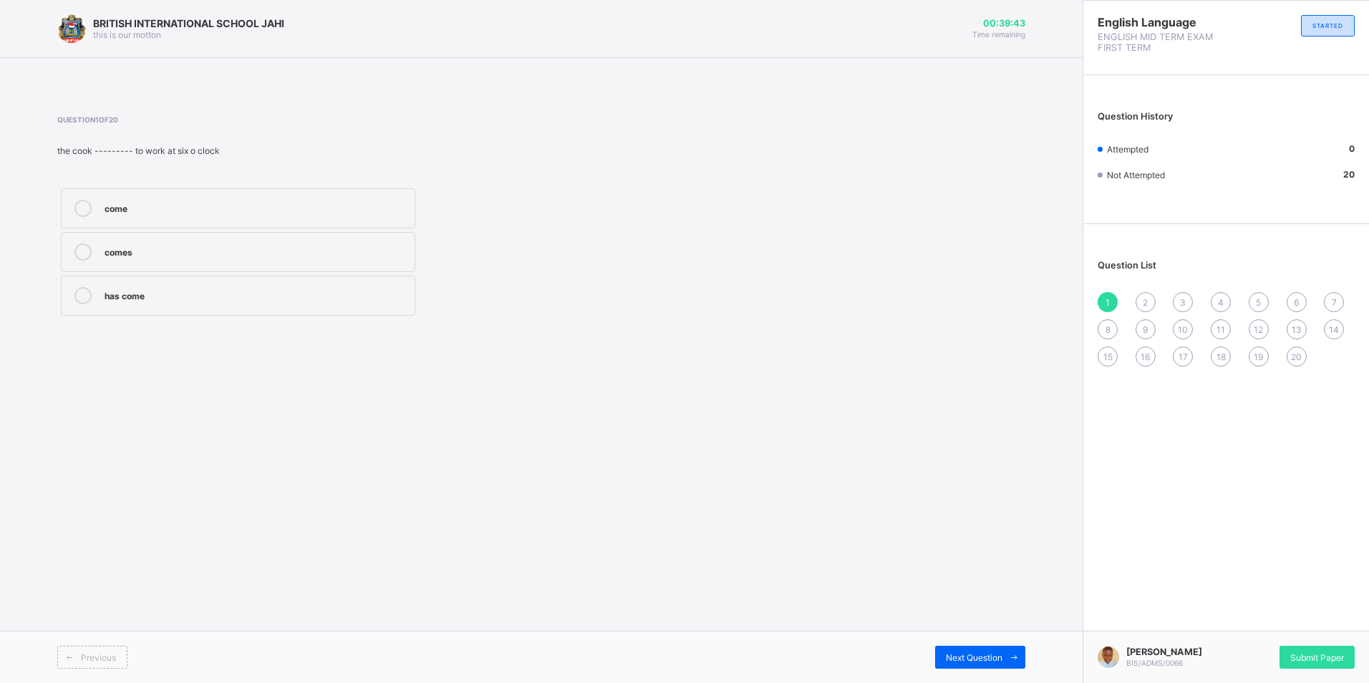
click at [1252, 299] on div "5" at bounding box center [1258, 302] width 20 height 20
click at [1102, 296] on div "1" at bounding box center [1107, 302] width 20 height 20
drag, startPoint x: 174, startPoint y: 260, endPoint x: 217, endPoint y: 236, distance: 49.0
click at [178, 259] on div "comes" at bounding box center [256, 251] width 303 height 17
click at [1142, 296] on div "2" at bounding box center [1145, 302] width 20 height 20
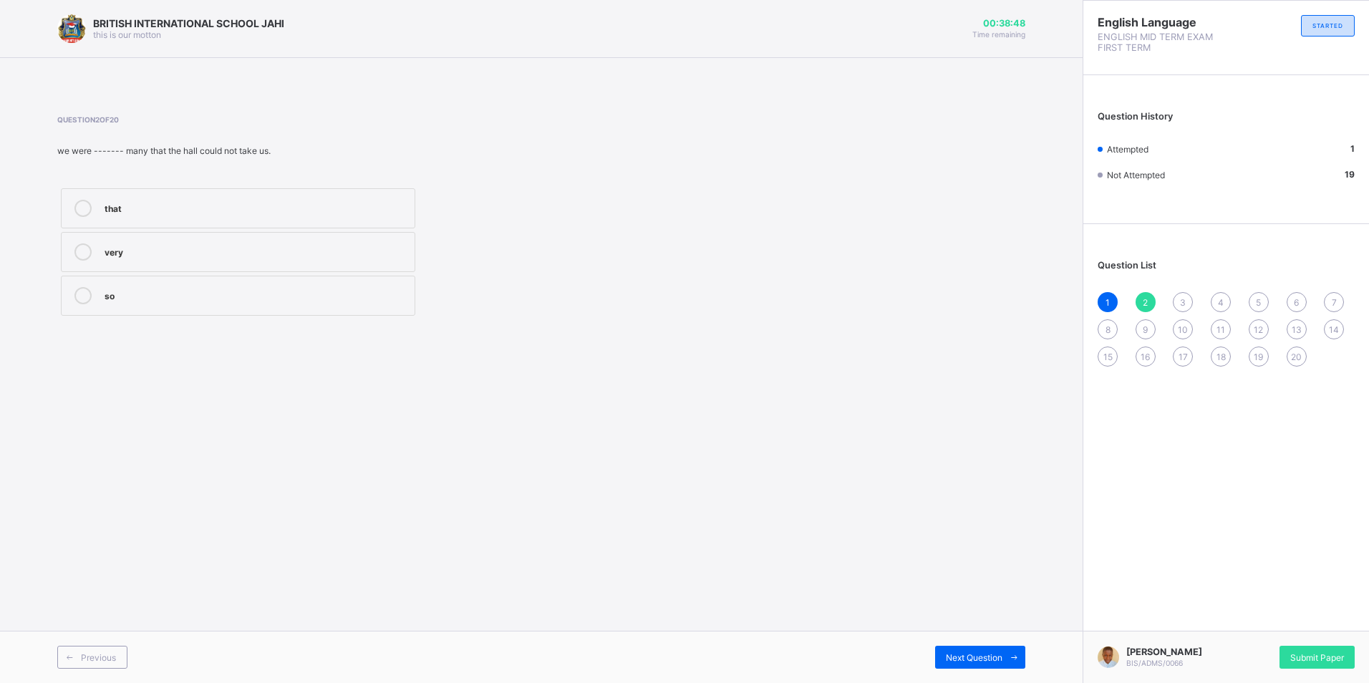
click at [112, 290] on div "so" at bounding box center [256, 294] width 303 height 14
drag, startPoint x: 1182, startPoint y: 308, endPoint x: 1157, endPoint y: 315, distance: 26.1
click at [1170, 311] on div "1 2 3 4 5 6 7 8 9 10 11 12 13 14 15 16 17 18 19 20" at bounding box center [1225, 329] width 257 height 74
click at [1182, 294] on div "3" at bounding box center [1182, 302] width 20 height 20
click at [1023, 419] on div "BRITISH INTERNATIONAL SCHOOL JAHI this is our motton 00:38:42 Time remaining Qu…" at bounding box center [541, 341] width 1082 height 683
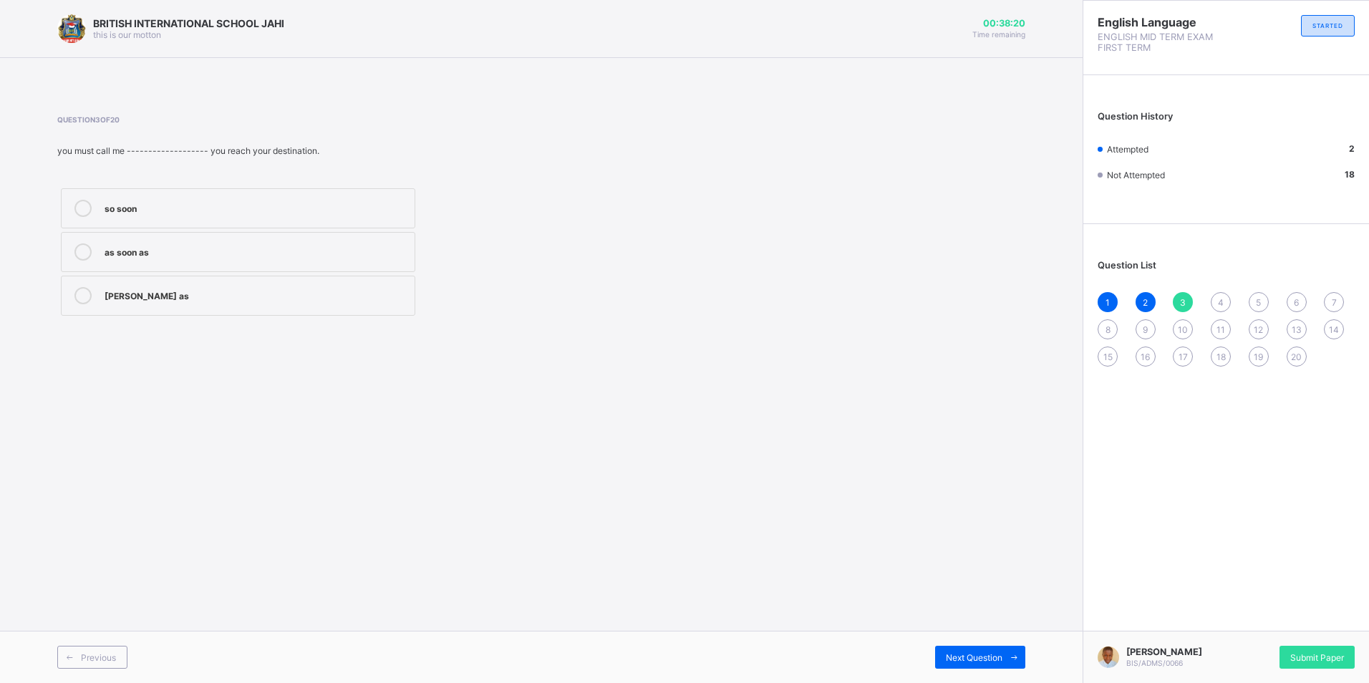
click at [86, 256] on icon at bounding box center [82, 251] width 17 height 17
click at [1018, 657] on icon at bounding box center [1014, 657] width 11 height 9
click at [266, 215] on div "has been" at bounding box center [256, 208] width 303 height 17
click at [286, 266] on label "was" at bounding box center [238, 252] width 354 height 40
click at [286, 290] on div "were being" at bounding box center [256, 294] width 303 height 14
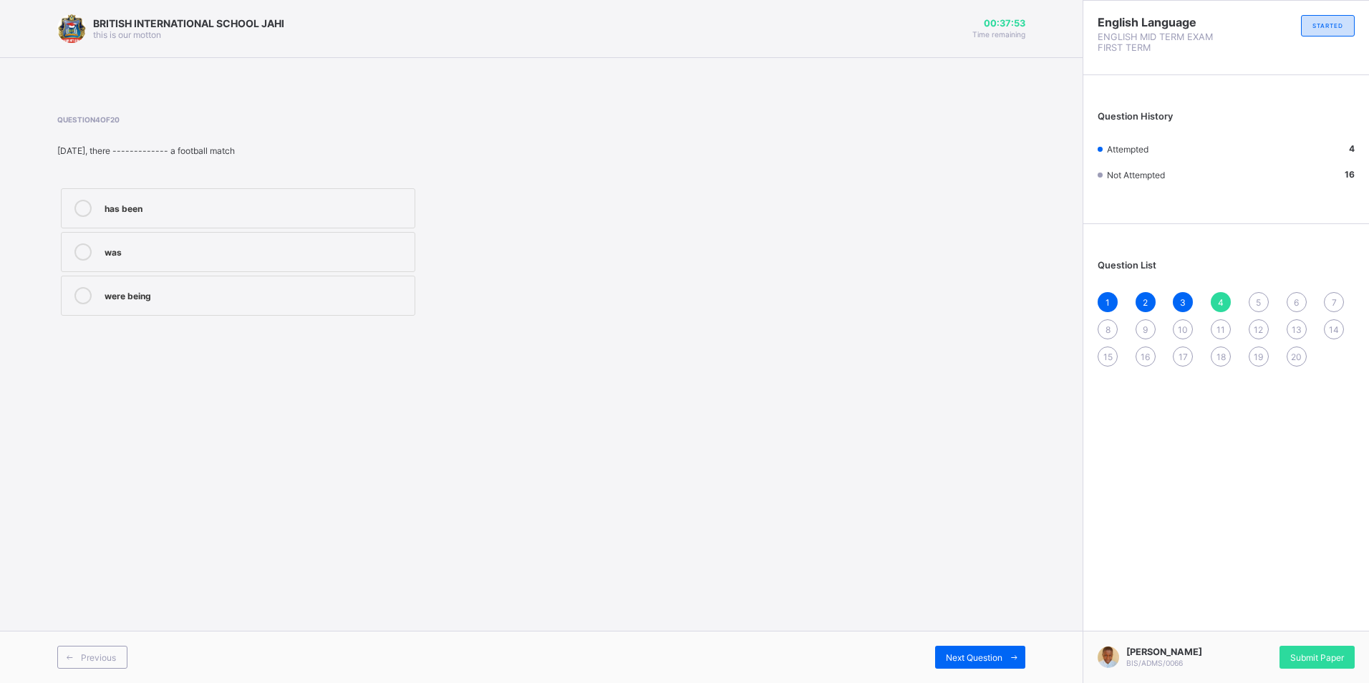
drag, startPoint x: 225, startPoint y: 185, endPoint x: 243, endPoint y: 210, distance: 30.2
click at [225, 195] on div "has been was were being" at bounding box center [237, 252] width 361 height 135
click at [251, 213] on div "has been" at bounding box center [256, 207] width 303 height 14
click at [1250, 306] on div "5" at bounding box center [1258, 302] width 20 height 20
click at [673, 523] on div "BRITISH INTERNATIONAL SCHOOL JAHI this is our motton 00:37:18 Time remaining Qu…" at bounding box center [541, 341] width 1082 height 683
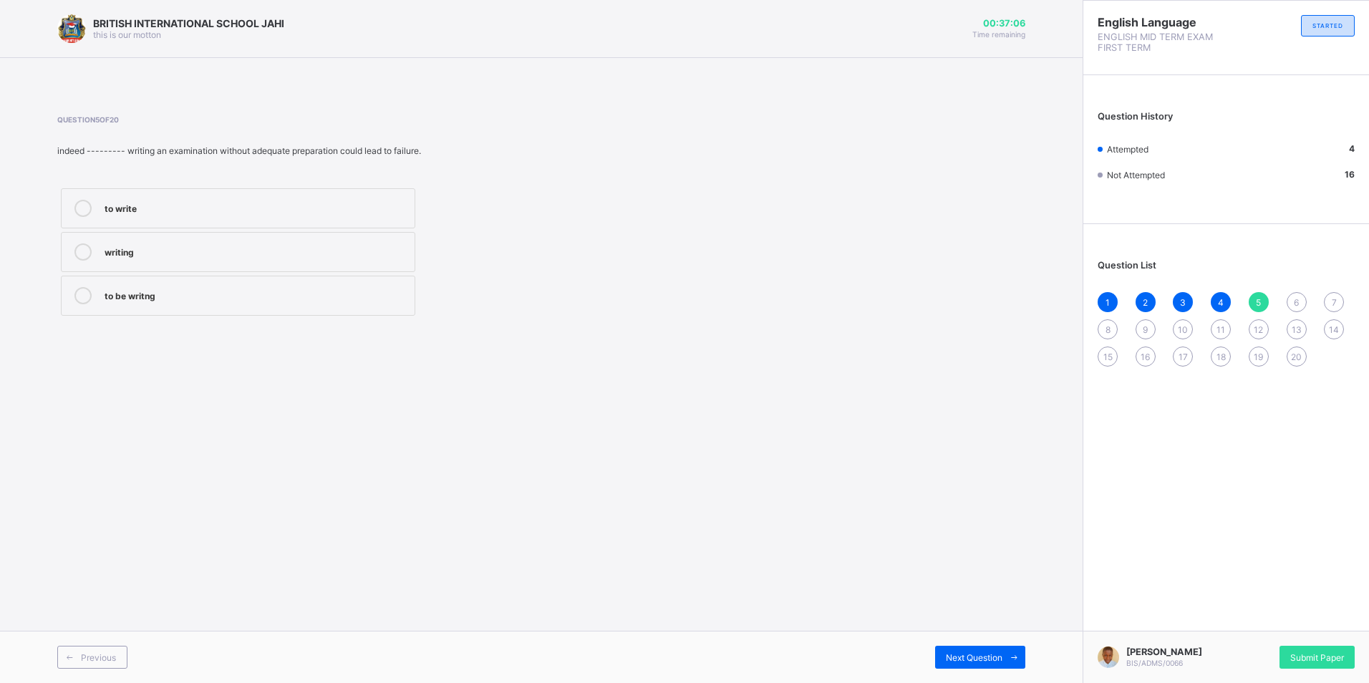
click at [162, 285] on label "to be writng" at bounding box center [238, 296] width 354 height 40
click at [1014, 655] on icon at bounding box center [1014, 657] width 11 height 9
click at [1286, 325] on div "1 2 3 4 5 6 7 8 9 10 11 12 13 14 15 16 17 18 19 20" at bounding box center [1225, 329] width 257 height 74
click at [1298, 327] on span "13" at bounding box center [1296, 329] width 10 height 11
click at [129, 223] on label "wasn’t" at bounding box center [238, 208] width 354 height 40
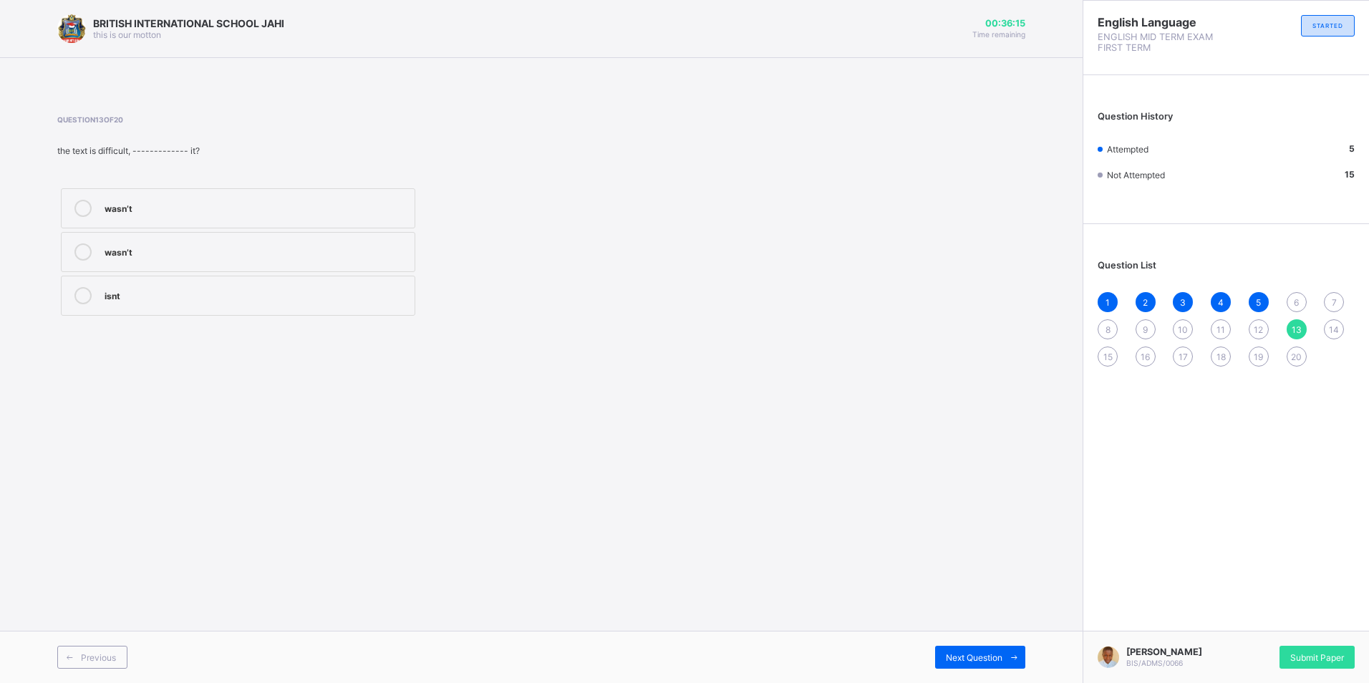
click at [209, 208] on div "wasn’t" at bounding box center [256, 207] width 303 height 14
click at [1291, 301] on div "6" at bounding box center [1296, 302] width 20 height 20
click at [208, 254] on div "are" at bounding box center [256, 250] width 303 height 14
click at [1338, 301] on div "7" at bounding box center [1333, 302] width 20 height 20
drag, startPoint x: 203, startPoint y: 243, endPoint x: 231, endPoint y: 230, distance: 30.5
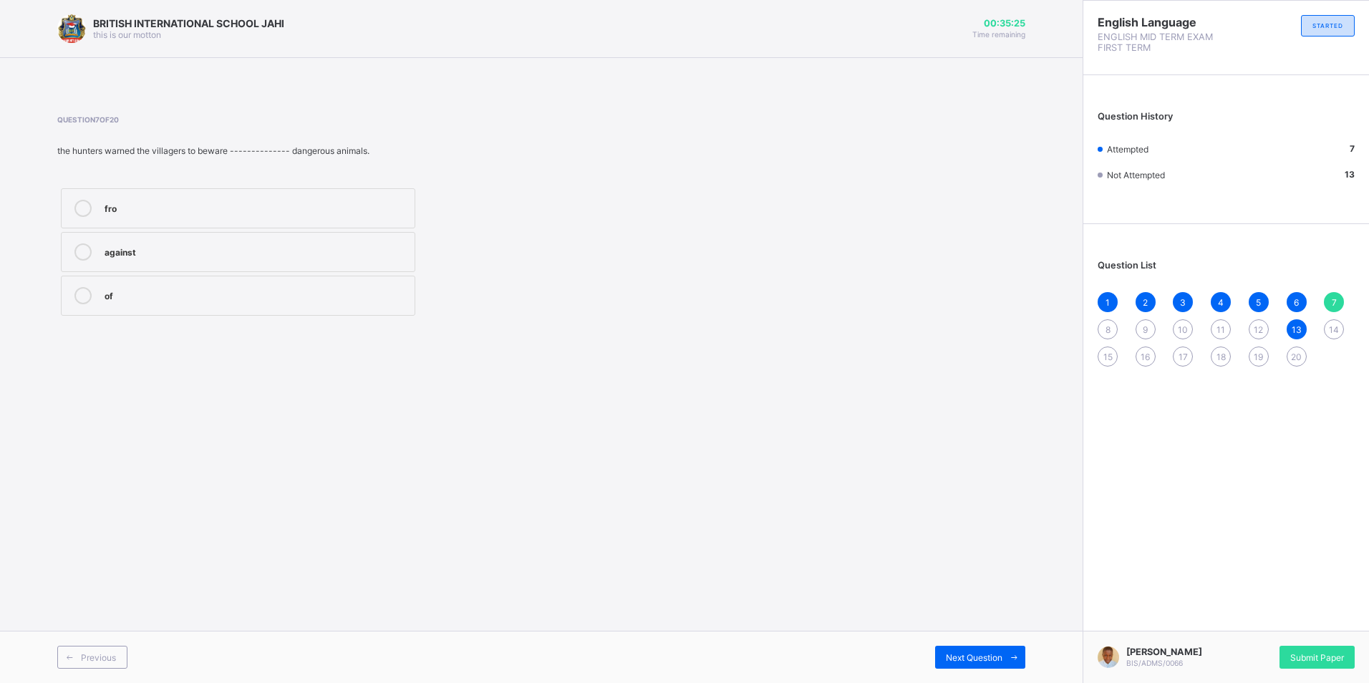
click at [195, 246] on label "against" at bounding box center [238, 252] width 354 height 40
click at [1108, 334] on span "8" at bounding box center [1107, 329] width 5 height 11
drag, startPoint x: 103, startPoint y: 212, endPoint x: 103, endPoint y: 239, distance: 27.2
click at [103, 239] on div "any a few some" at bounding box center [237, 252] width 361 height 135
drag, startPoint x: 103, startPoint y: 239, endPoint x: 774, endPoint y: 409, distance: 692.5
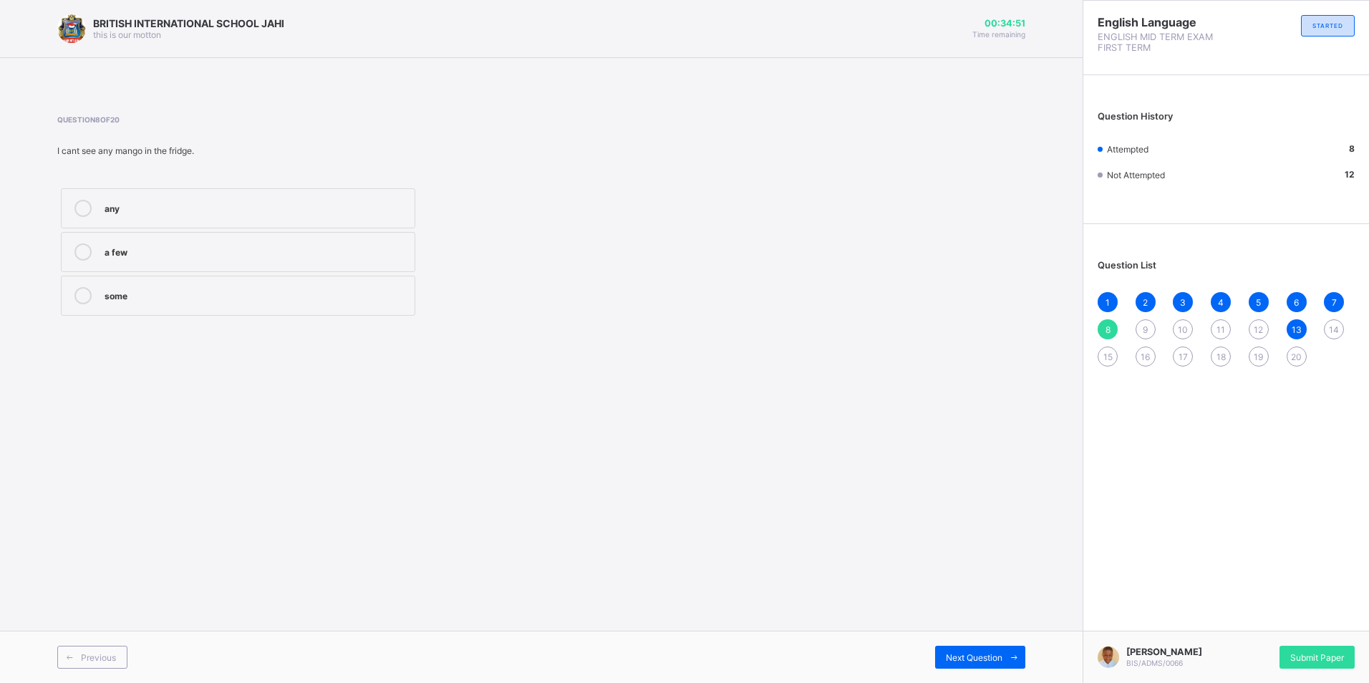
click at [774, 409] on div "BRITISH INTERNATIONAL SCHOOL JAHI this is our motton 00:34:51 Time remaining Qu…" at bounding box center [541, 341] width 1082 height 683
click at [1142, 322] on div "9" at bounding box center [1145, 329] width 20 height 20
drag, startPoint x: 243, startPoint y: 236, endPoint x: 256, endPoint y: 243, distance: 15.4
click at [252, 240] on label "themselves" at bounding box center [238, 252] width 354 height 40
click at [1176, 324] on div "1 2 3 4 5 6 7 8 9 10 11 12 13 14 15 16 17 18 19 20" at bounding box center [1225, 329] width 257 height 74
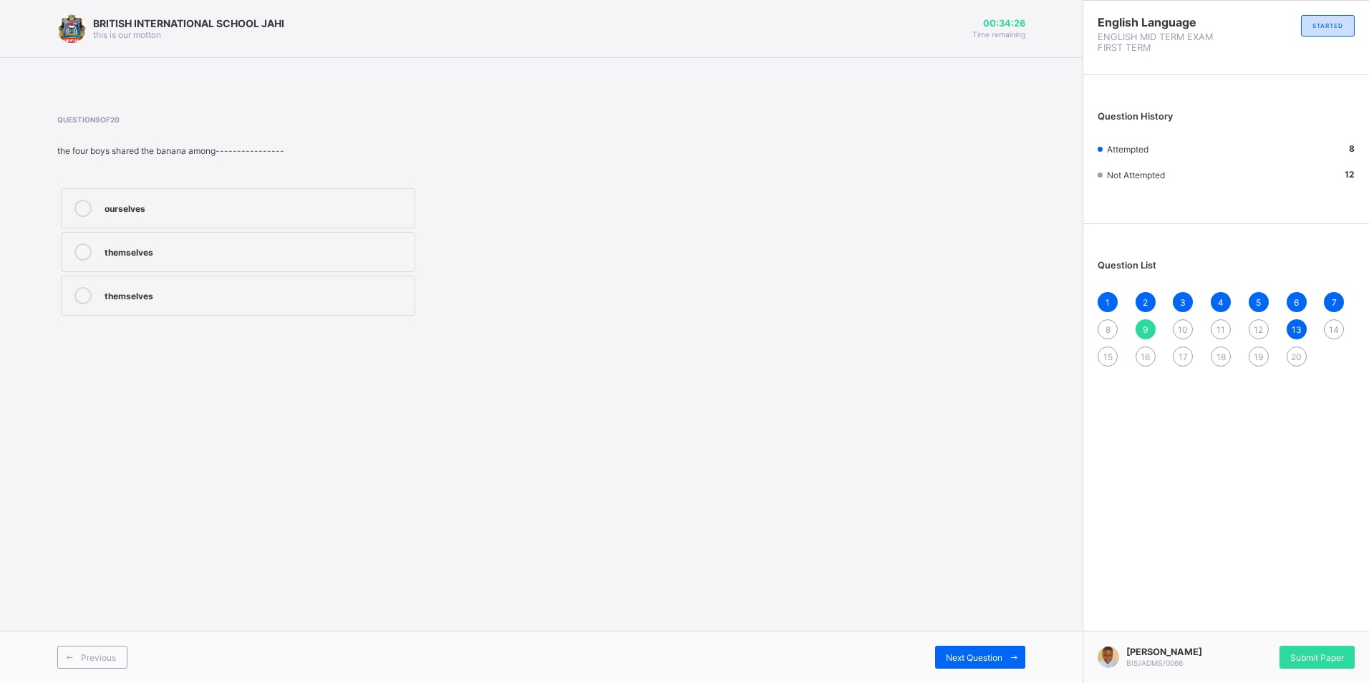
click at [1176, 324] on div "10" at bounding box center [1182, 329] width 20 height 20
click at [127, 254] on div "through" at bounding box center [256, 250] width 303 height 14
click at [1221, 323] on div "11" at bounding box center [1220, 329] width 20 height 20
click at [1177, 320] on div "10" at bounding box center [1182, 329] width 20 height 20
drag, startPoint x: 298, startPoint y: 256, endPoint x: 559, endPoint y: 246, distance: 261.4
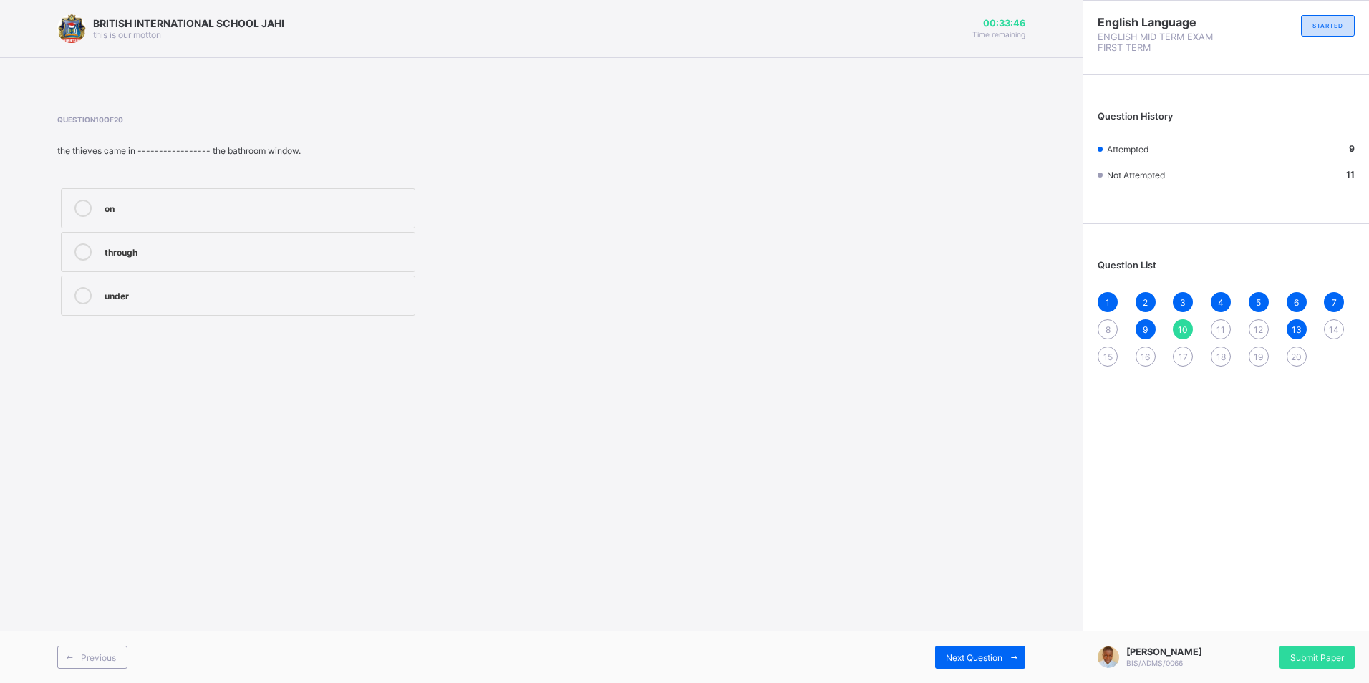
click at [319, 253] on div "through" at bounding box center [256, 250] width 303 height 14
click at [1220, 336] on div "11" at bounding box center [1220, 329] width 20 height 20
click at [150, 296] on div "for" at bounding box center [256, 294] width 303 height 14
drag, startPoint x: 1072, startPoint y: 372, endPoint x: 1074, endPoint y: 345, distance: 27.2
drag, startPoint x: 1255, startPoint y: 334, endPoint x: 1260, endPoint y: 286, distance: 47.5
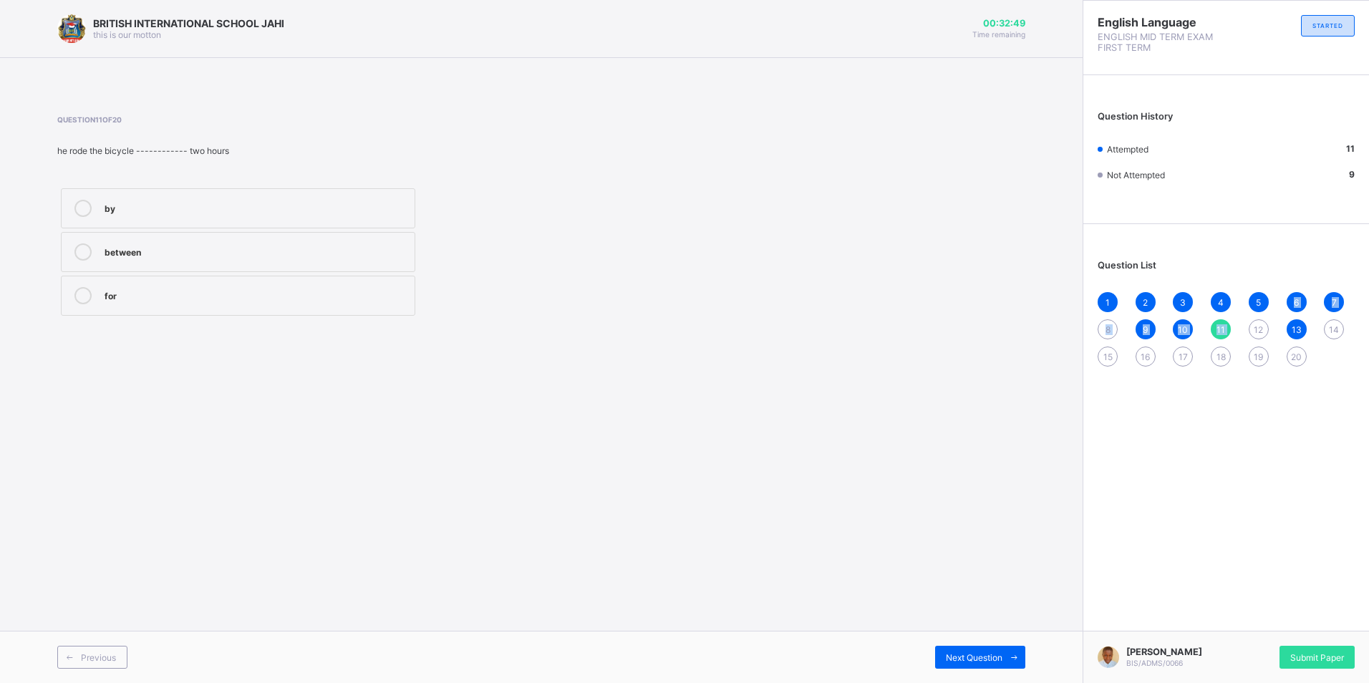
click at [1260, 286] on div "Question List 1 2 3 4 5 6 7 8 9 10 11 12 13 14 15 16 17 18 19 20" at bounding box center [1226, 306] width 286 height 150
drag, startPoint x: 963, startPoint y: 409, endPoint x: 969, endPoint y: 396, distance: 14.1
click at [963, 410] on div "BRITISH INTERNATIONAL SCHOOL JAHI this is our motton 00:32:45 Time remaining Qu…" at bounding box center [541, 341] width 1082 height 683
click at [1253, 326] on div "12" at bounding box center [1258, 329] width 20 height 20
click at [135, 173] on div "Question 12 of 20 he has houses in lagos --------- abuja. and with also" at bounding box center [358, 217] width 603 height 204
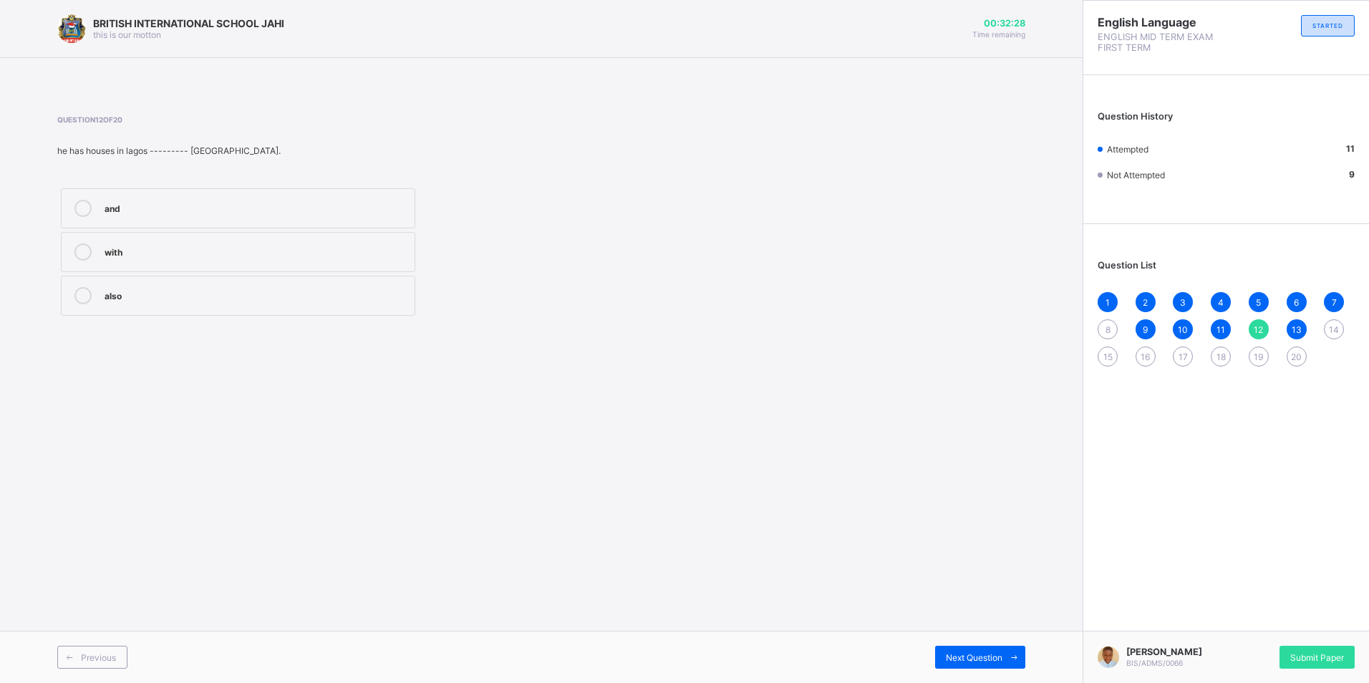
click at [140, 195] on label "and" at bounding box center [238, 208] width 354 height 40
click at [1333, 325] on span "14" at bounding box center [1333, 329] width 10 height 11
click at [215, 276] on div "doesn’t he wasn’t does" at bounding box center [237, 252] width 361 height 135
click at [217, 288] on div "does" at bounding box center [256, 294] width 303 height 14
click at [240, 260] on div "wasn’t" at bounding box center [256, 251] width 303 height 17
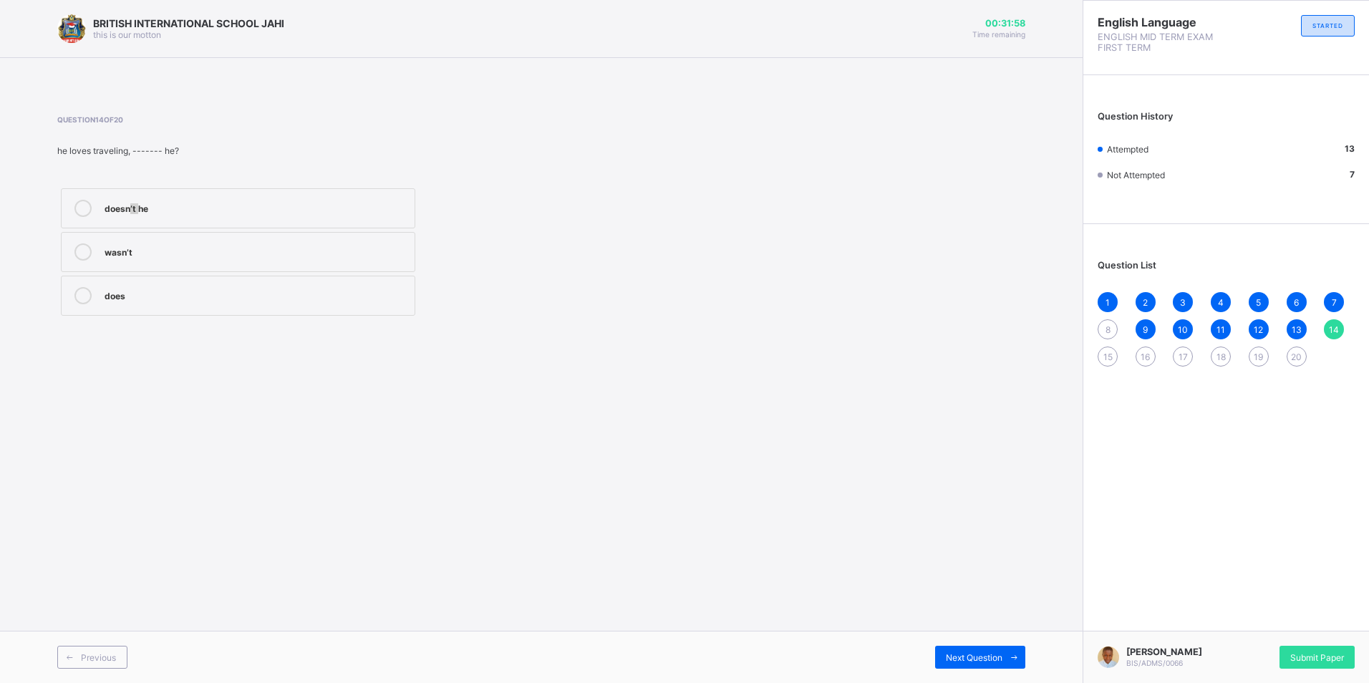
click at [137, 209] on div "Question 14 of 20 he loves traveling, ------- he? doesn’t he wasn’t does" at bounding box center [358, 217] width 603 height 204
click at [160, 203] on div "doesn’t he" at bounding box center [256, 207] width 303 height 14
click at [243, 318] on div "doesn’t he wasn’t does" at bounding box center [237, 252] width 361 height 135
click at [245, 300] on div "does" at bounding box center [256, 294] width 303 height 14
click at [1109, 354] on span "15" at bounding box center [1107, 356] width 9 height 11
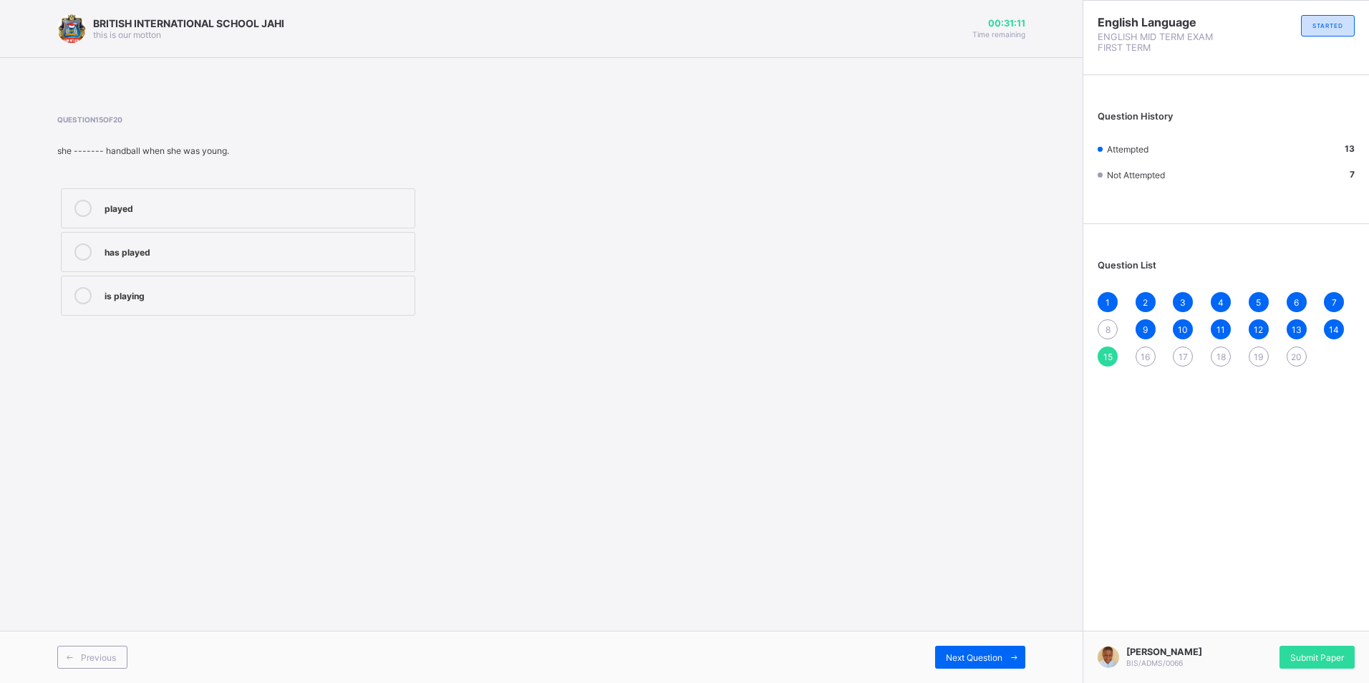
click at [142, 203] on div "played" at bounding box center [256, 207] width 303 height 14
click at [1147, 362] on div "16" at bounding box center [1145, 356] width 20 height 20
click at [256, 261] on label "walking" at bounding box center [238, 252] width 354 height 40
click at [1177, 352] on div "17" at bounding box center [1182, 356] width 20 height 20
click at [160, 214] on div "tall" at bounding box center [256, 208] width 303 height 17
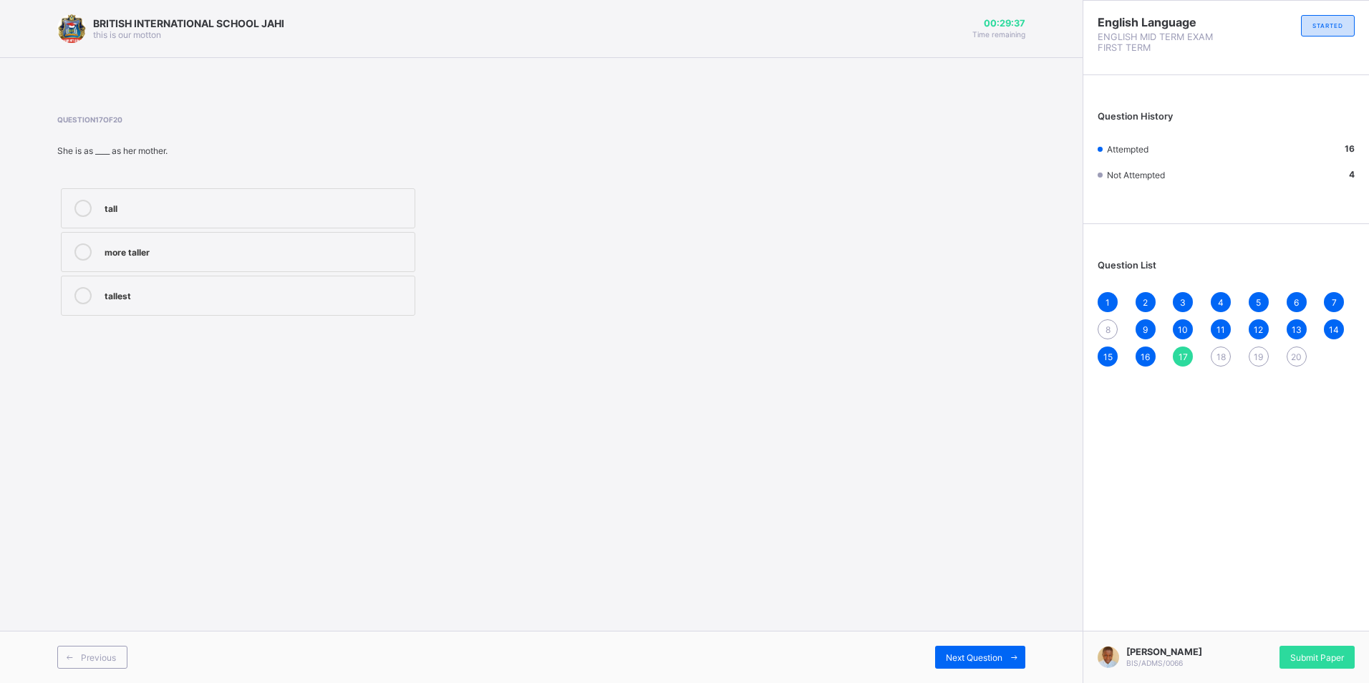
click at [1215, 336] on div "11" at bounding box center [1220, 329] width 20 height 20
click at [1217, 354] on span "18" at bounding box center [1220, 356] width 9 height 11
click at [180, 201] on div "wiser" at bounding box center [256, 207] width 303 height 14
click at [1251, 359] on div "19" at bounding box center [1258, 356] width 20 height 20
click at [123, 225] on label "older" at bounding box center [238, 208] width 354 height 40
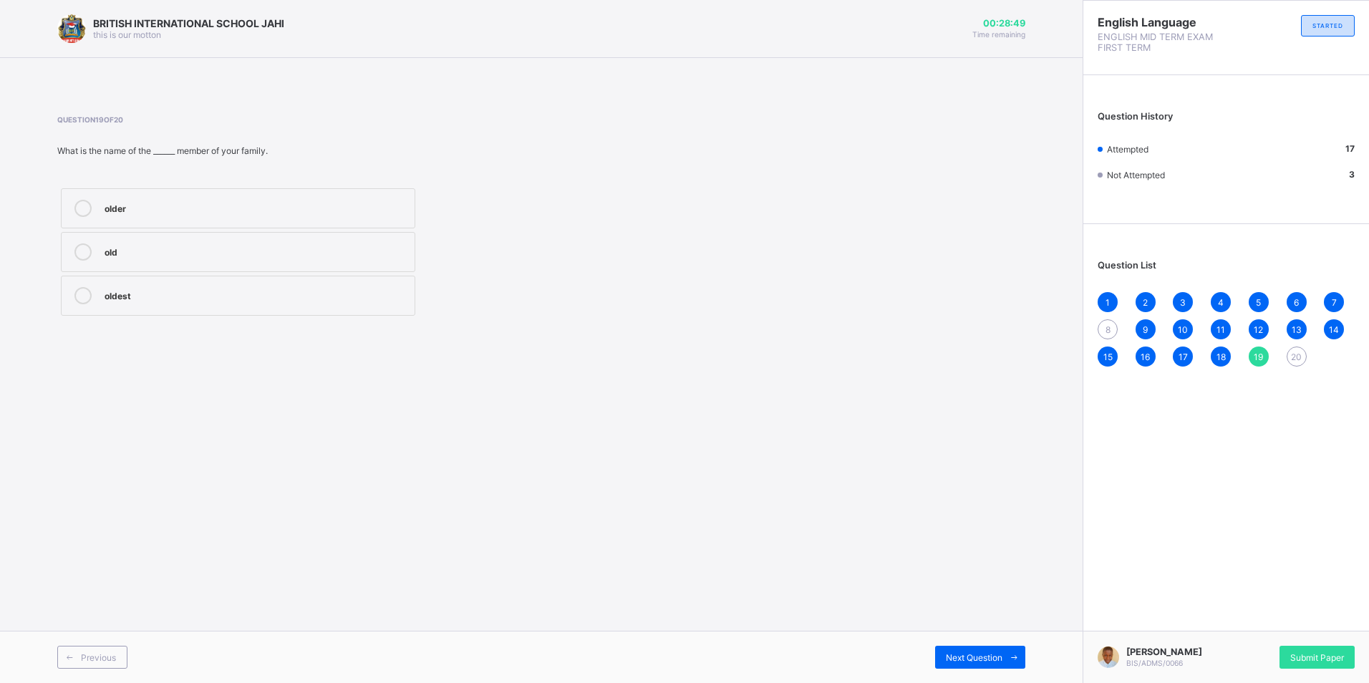
click at [273, 260] on div "old" at bounding box center [256, 251] width 303 height 17
click at [1288, 351] on div "20" at bounding box center [1296, 356] width 20 height 20
click at [261, 220] on label "more intelligent" at bounding box center [238, 208] width 354 height 40
click at [1101, 327] on div "8" at bounding box center [1107, 329] width 20 height 20
click at [402, 197] on label "any" at bounding box center [238, 208] width 354 height 40
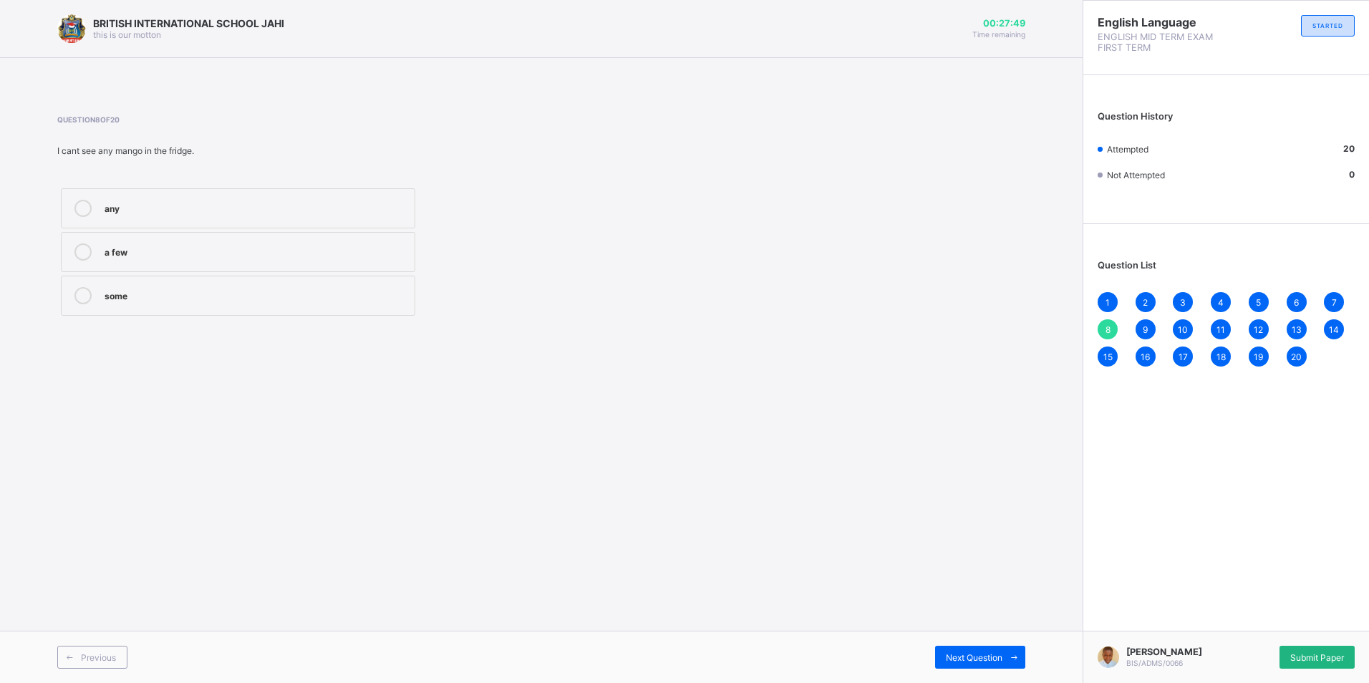
click at [1318, 652] on span "Submit Paper" at bounding box center [1317, 657] width 54 height 11
drag, startPoint x: 1298, startPoint y: 366, endPoint x: 1288, endPoint y: 350, distance: 19.3
click at [1293, 361] on div "1 2 3 4 5 6 7 8 9 10 11 12 13 14 15 16 17 18 19 20" at bounding box center [1225, 329] width 257 height 74
click at [1303, 359] on div "20" at bounding box center [1296, 356] width 20 height 20
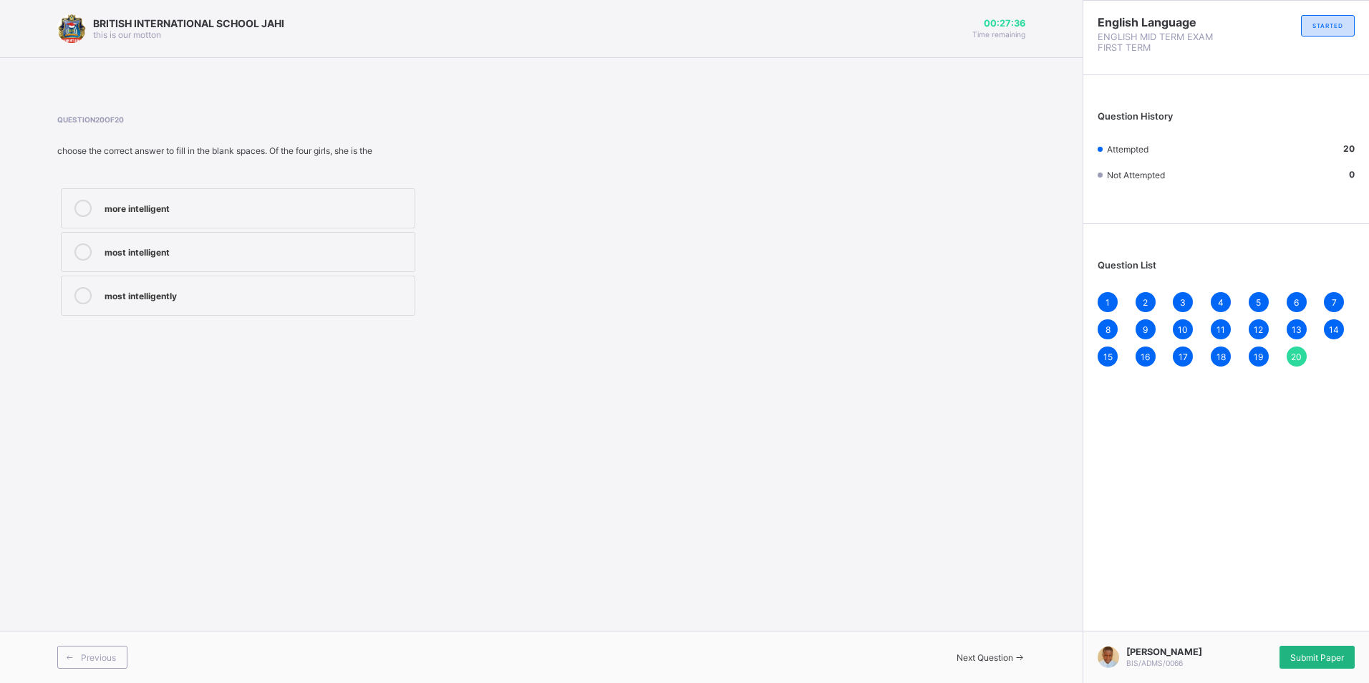
drag, startPoint x: 1359, startPoint y: 609, endPoint x: 1347, endPoint y: 662, distance: 54.2
click at [1347, 662] on div "English Language ENGLISH MID TERM EXAM FIRST TERM STARTED Question History Atte…" at bounding box center [1225, 341] width 286 height 683
drag, startPoint x: 1347, startPoint y: 662, endPoint x: 1311, endPoint y: 614, distance: 60.3
click at [1291, 569] on div "English Language ENGLISH MID TERM EXAM FIRST TERM STARTED Question History Atte…" at bounding box center [1225, 341] width 286 height 683
drag, startPoint x: 1309, startPoint y: 646, endPoint x: 1302, endPoint y: 649, distance: 8.0
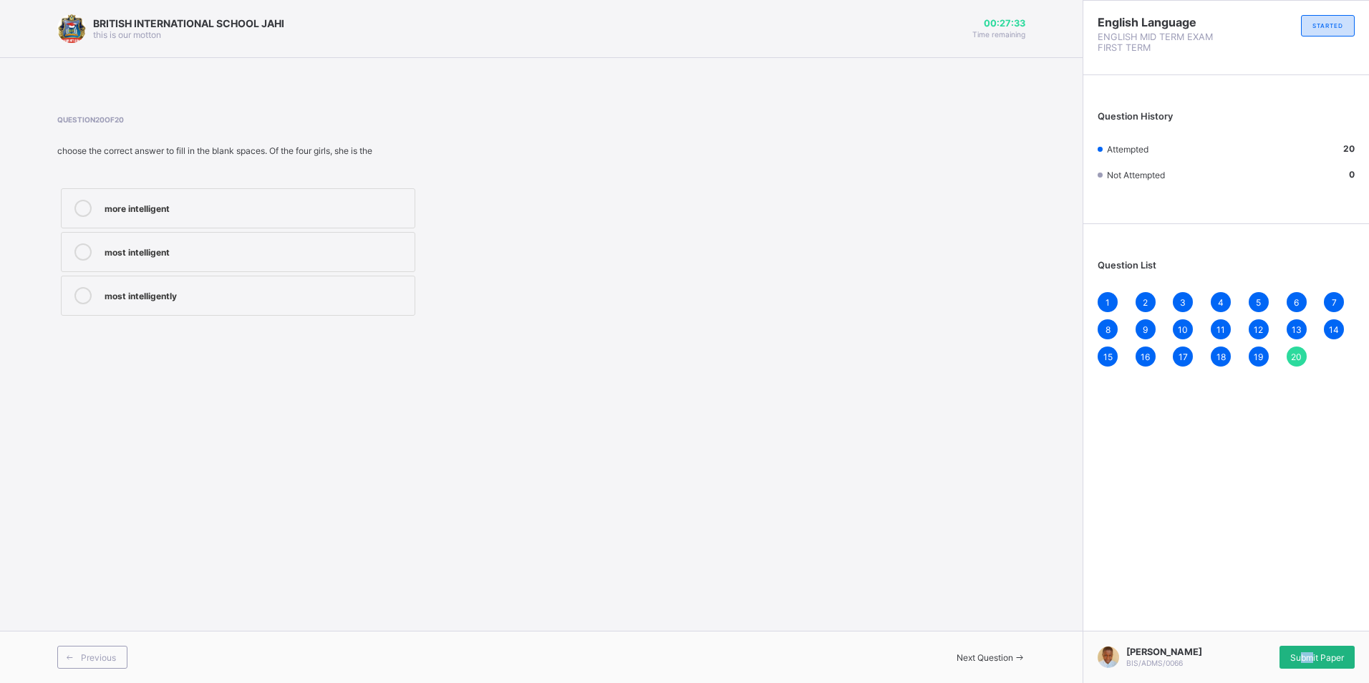
click at [1302, 649] on div "Submit Paper" at bounding box center [1316, 657] width 75 height 23
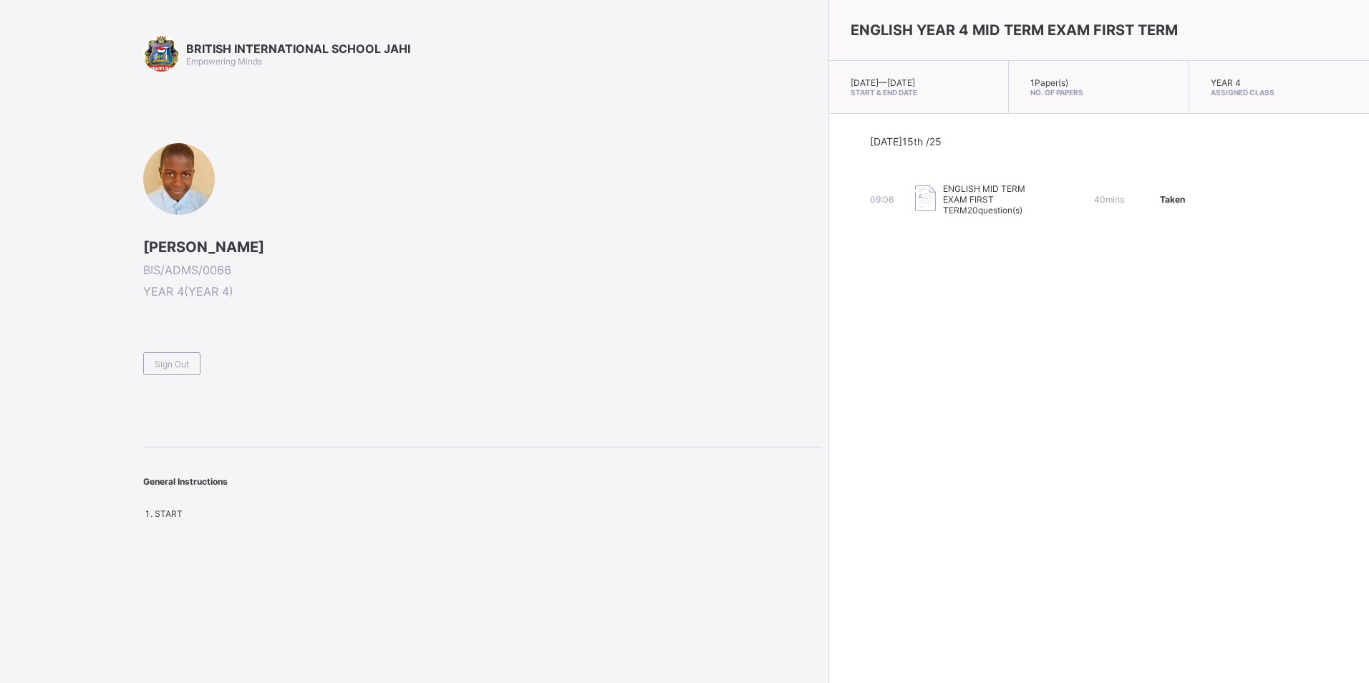
drag, startPoint x: 176, startPoint y: 330, endPoint x: 173, endPoint y: 341, distance: 11.1
click at [171, 331] on div "SALIS MUHAMMAD HARUNA BIS/ADMS/0066 YEAR 4 ( YEAR 4 ) Sign Out" at bounding box center [482, 259] width 678 height 232
drag, startPoint x: 175, startPoint y: 345, endPoint x: 166, endPoint y: 353, distance: 11.7
click at [166, 353] on div "Sign Out" at bounding box center [482, 357] width 678 height 35
click at [166, 353] on div "Sign Out" at bounding box center [171, 363] width 57 height 23
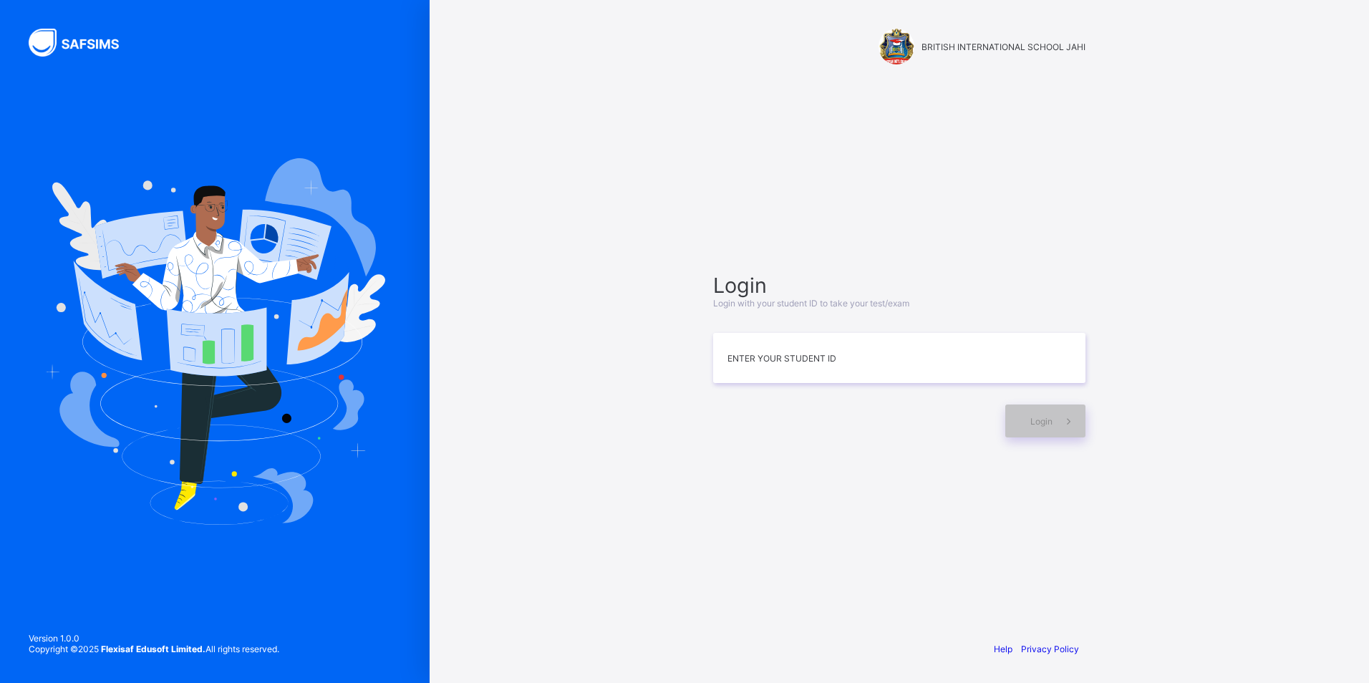
click at [689, 46] on div "BRITISH INTERNATIONAL SCHOOL JAHI Login Login with your student ID to take your…" at bounding box center [898, 341] width 429 height 683
drag, startPoint x: 664, startPoint y: 86, endPoint x: 584, endPoint y: 24, distance: 100.9
click at [869, 361] on input at bounding box center [899, 358] width 372 height 50
type input "**********"
click at [1026, 421] on div "Login" at bounding box center [1045, 420] width 80 height 33
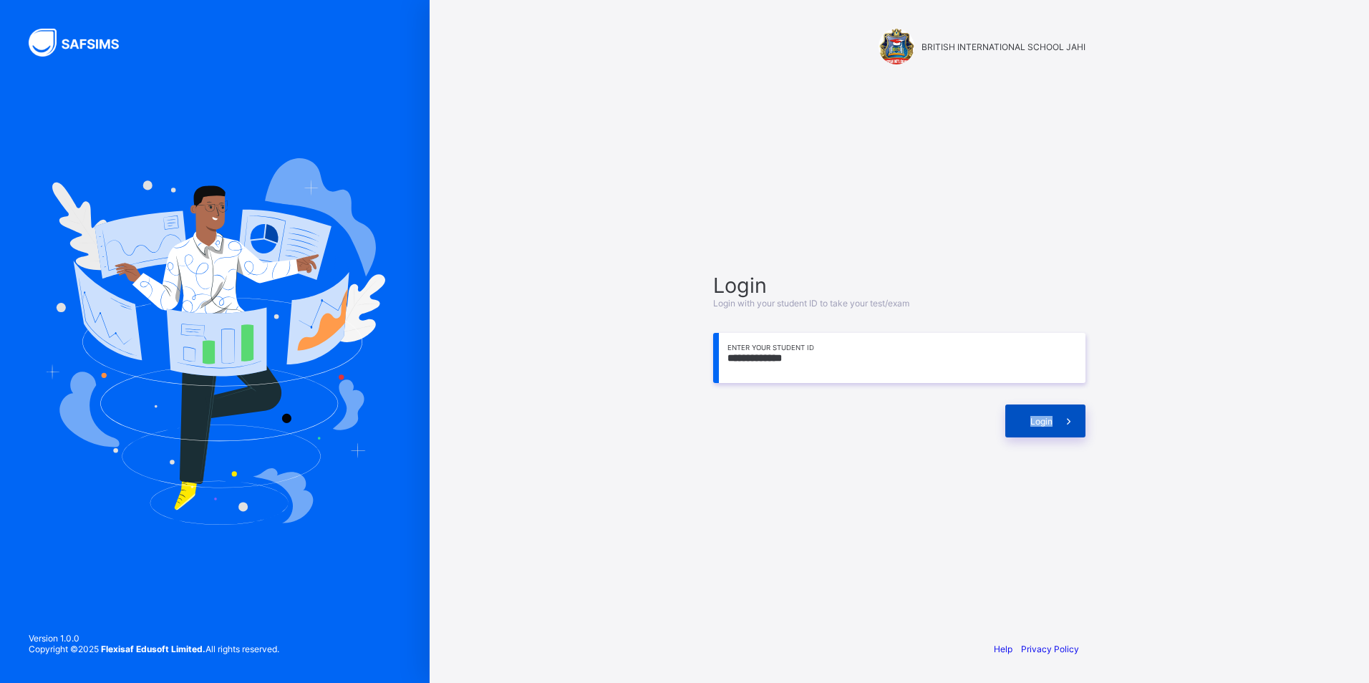
click at [1026, 421] on div "Login" at bounding box center [1045, 420] width 80 height 33
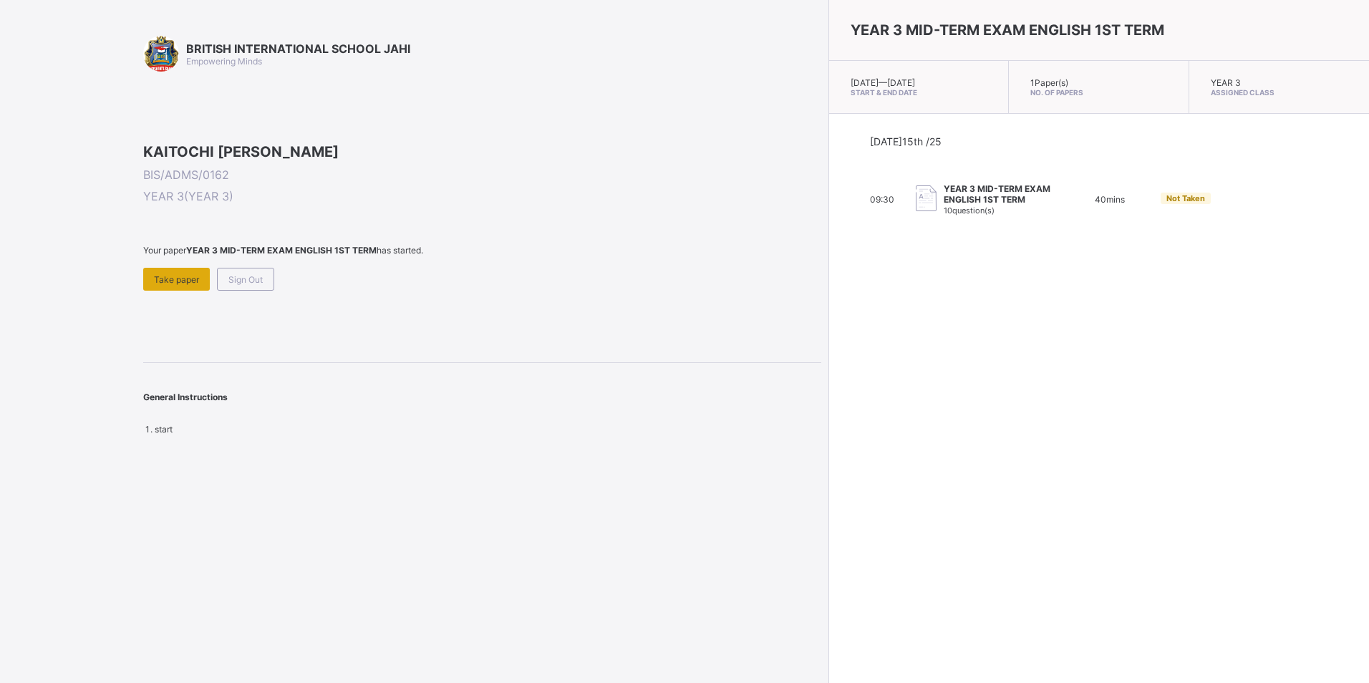
click at [175, 285] on span "Take paper" at bounding box center [176, 279] width 45 height 11
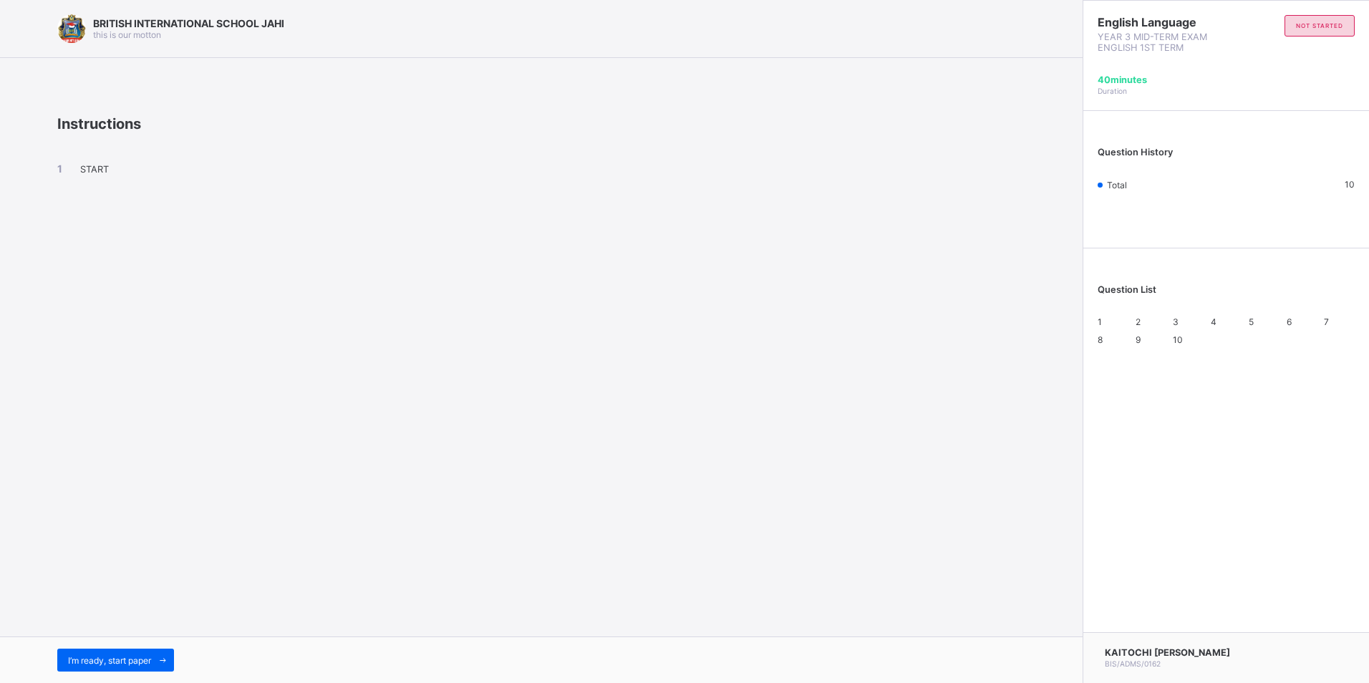
click at [1102, 327] on span "1" at bounding box center [1099, 321] width 4 height 11
click at [92, 179] on div "START" at bounding box center [541, 181] width 968 height 98
click at [155, 658] on div "I’m ready, start paper" at bounding box center [115, 659] width 117 height 23
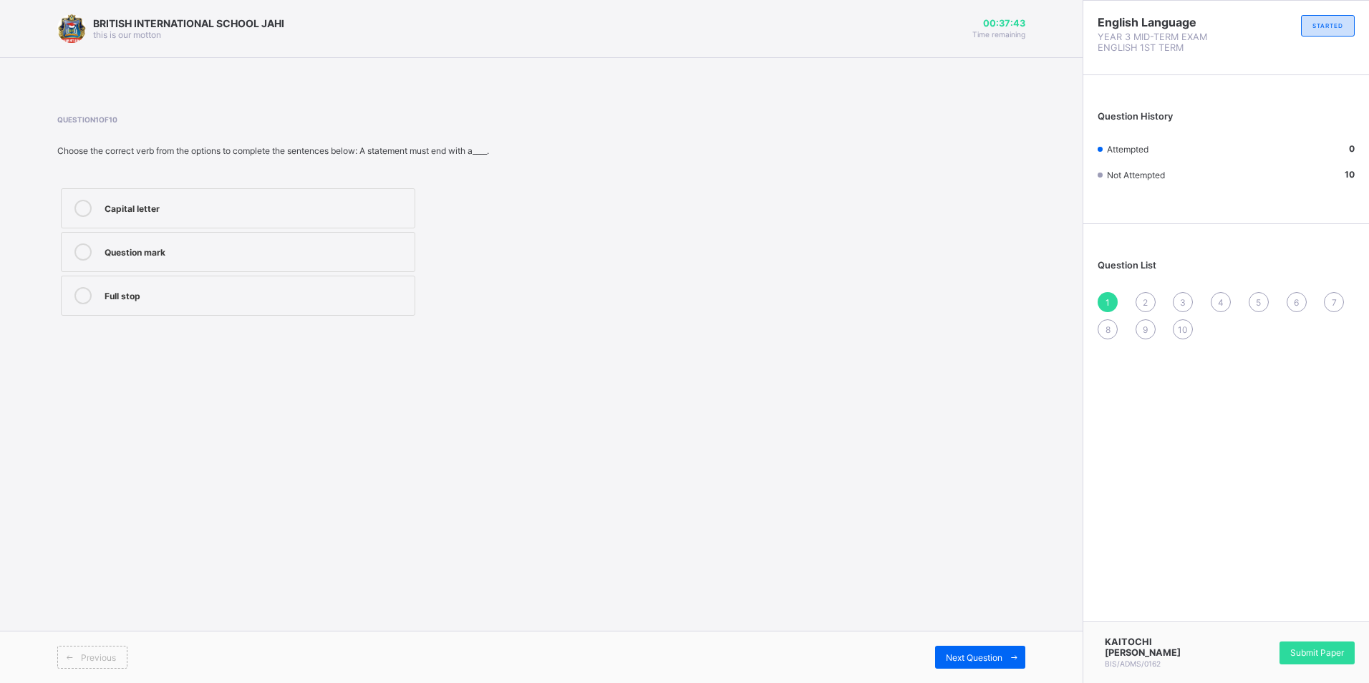
drag, startPoint x: 390, startPoint y: 310, endPoint x: 386, endPoint y: 296, distance: 14.3
drag, startPoint x: 230, startPoint y: 485, endPoint x: 244, endPoint y: 556, distance: 72.3
drag, startPoint x: 123, startPoint y: 286, endPoint x: 142, endPoint y: 200, distance: 87.9
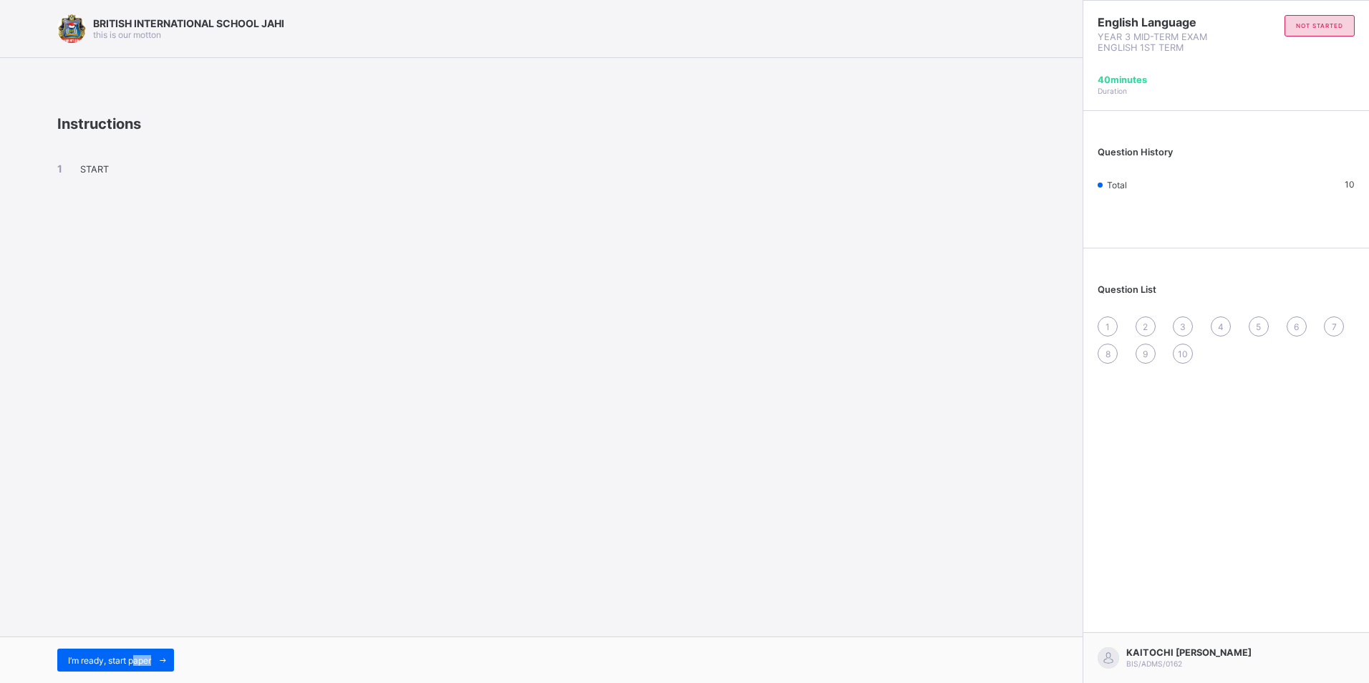
drag, startPoint x: 137, startPoint y: 658, endPoint x: 145, endPoint y: 674, distance: 16.6
click at [145, 674] on div "I’m ready, start paper" at bounding box center [541, 659] width 1082 height 47
drag, startPoint x: 145, startPoint y: 674, endPoint x: 118, endPoint y: 661, distance: 29.5
click at [118, 661] on span "I’m ready, start paper" at bounding box center [109, 660] width 83 height 11
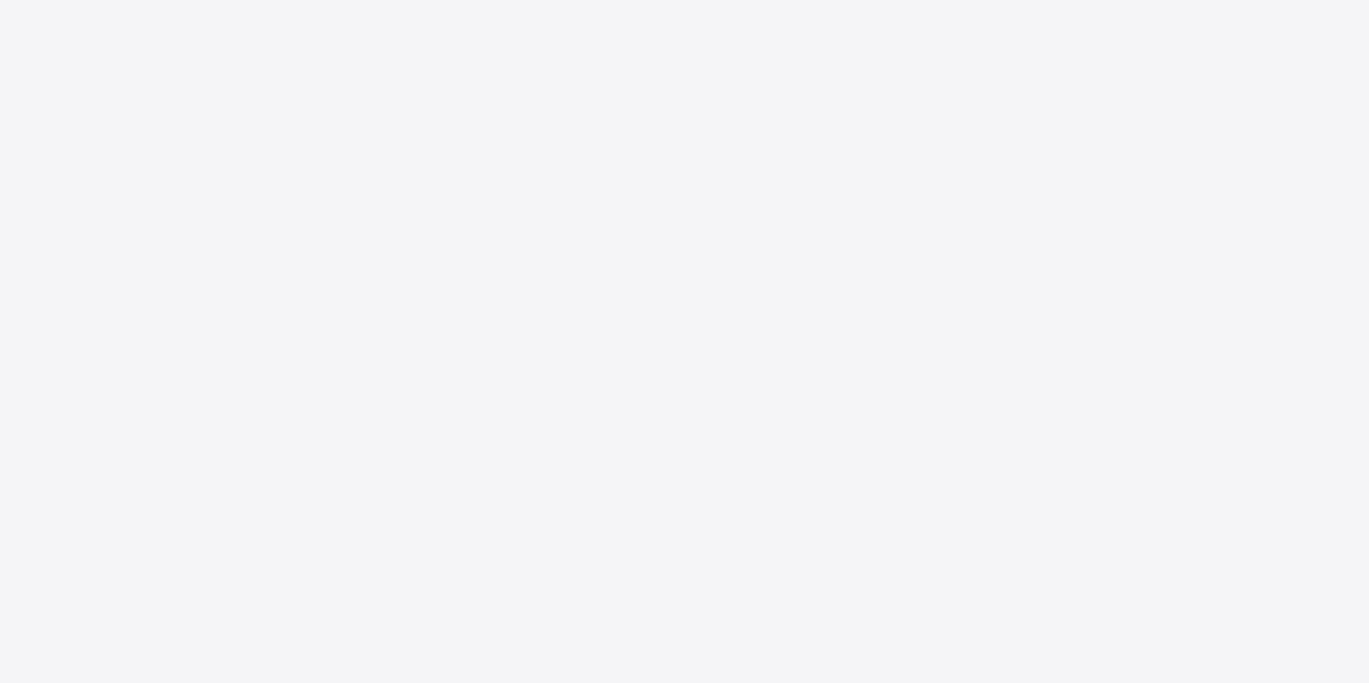
click at [118, 661] on div "New Update Available Hello there, You can install SAFSIMS on your device for ea…" at bounding box center [684, 341] width 1369 height 683
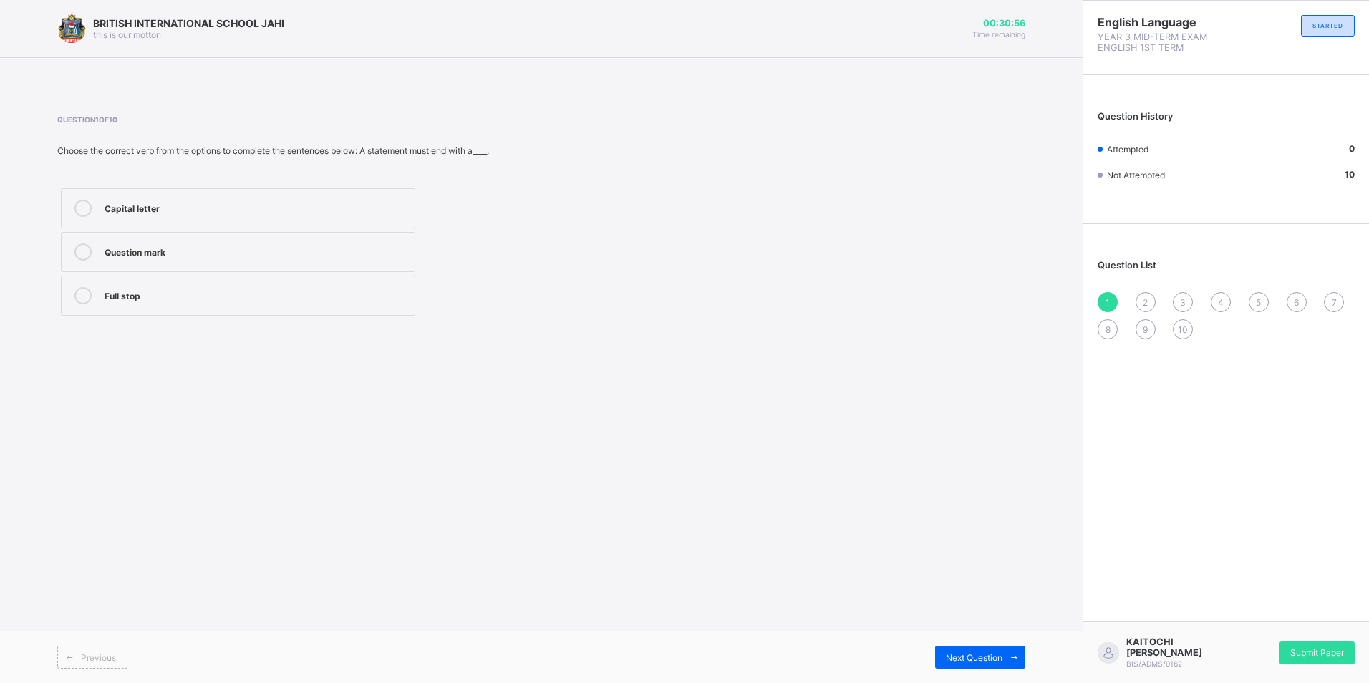
drag, startPoint x: 184, startPoint y: 582, endPoint x: 198, endPoint y: 577, distance: 15.2
click at [83, 299] on icon at bounding box center [82, 295] width 17 height 17
click at [1143, 303] on span "2" at bounding box center [1144, 302] width 5 height 11
click at [285, 321] on div "Question 2 of 10 Choose the correct verb from the options to complete the sente…" at bounding box center [541, 217] width 968 height 247
click at [298, 287] on label "Exclamation mark" at bounding box center [238, 296] width 354 height 40
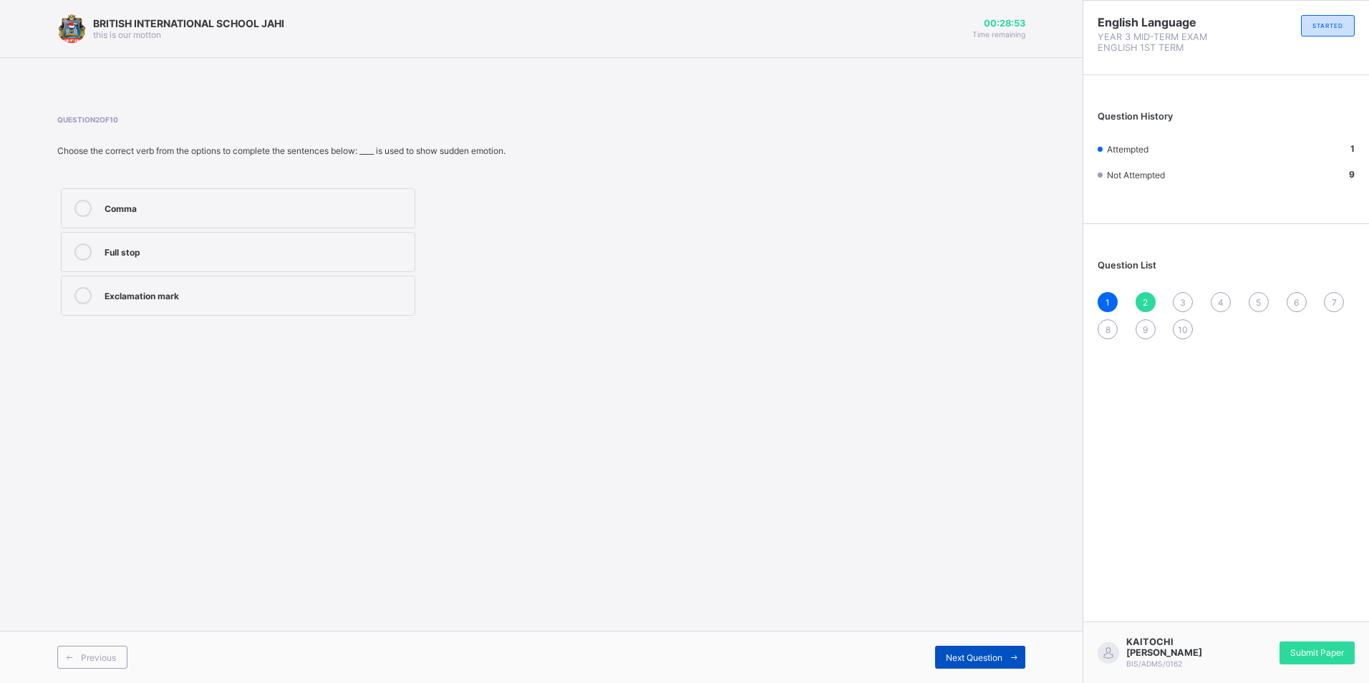
click at [961, 655] on span "Next Question" at bounding box center [974, 657] width 57 height 11
click at [207, 199] on label "Comma" at bounding box center [238, 208] width 354 height 40
click at [961, 650] on div "Next Question" at bounding box center [980, 657] width 90 height 23
click at [280, 304] on label "counted" at bounding box center [238, 296] width 354 height 40
click at [971, 655] on span "Next Question" at bounding box center [974, 657] width 57 height 11
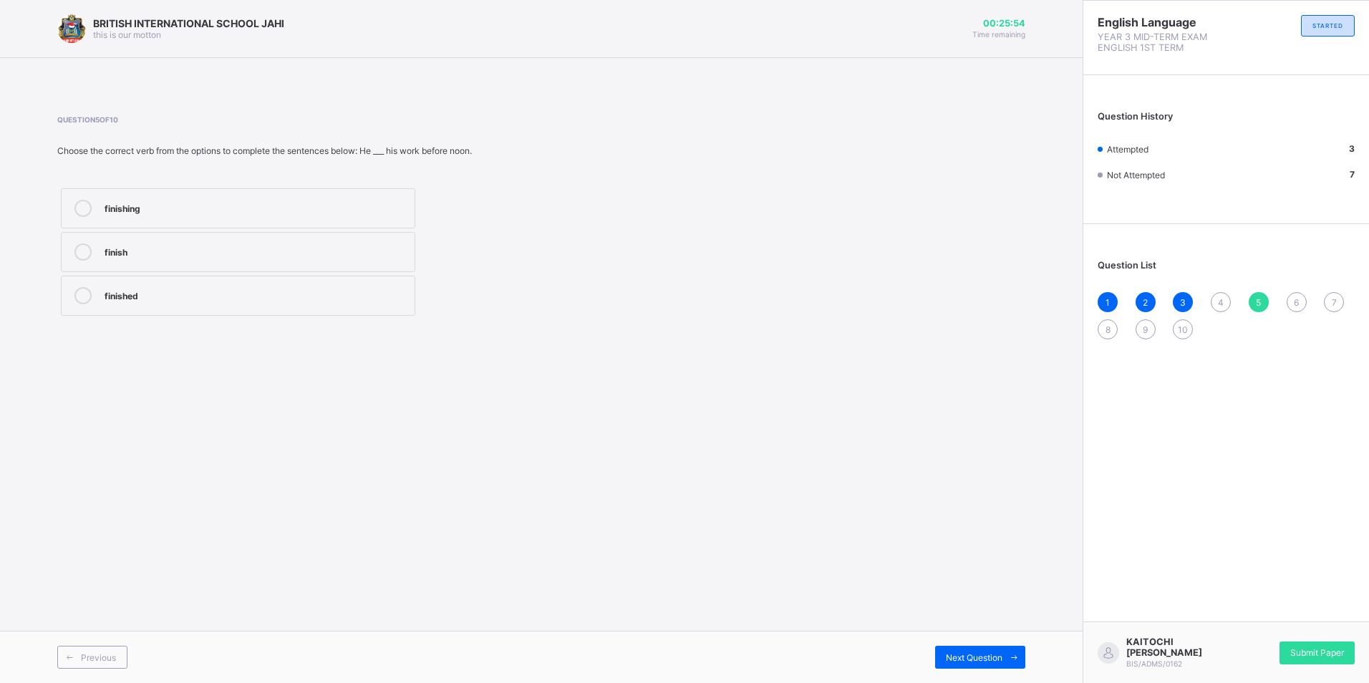
click at [1212, 305] on div "4" at bounding box center [1220, 302] width 20 height 20
click at [119, 307] on label "counted" at bounding box center [238, 296] width 354 height 40
click at [956, 660] on span "Next Question" at bounding box center [974, 657] width 57 height 11
click at [278, 303] on div "finished" at bounding box center [256, 295] width 303 height 17
click at [982, 648] on div "Next Question" at bounding box center [980, 657] width 90 height 23
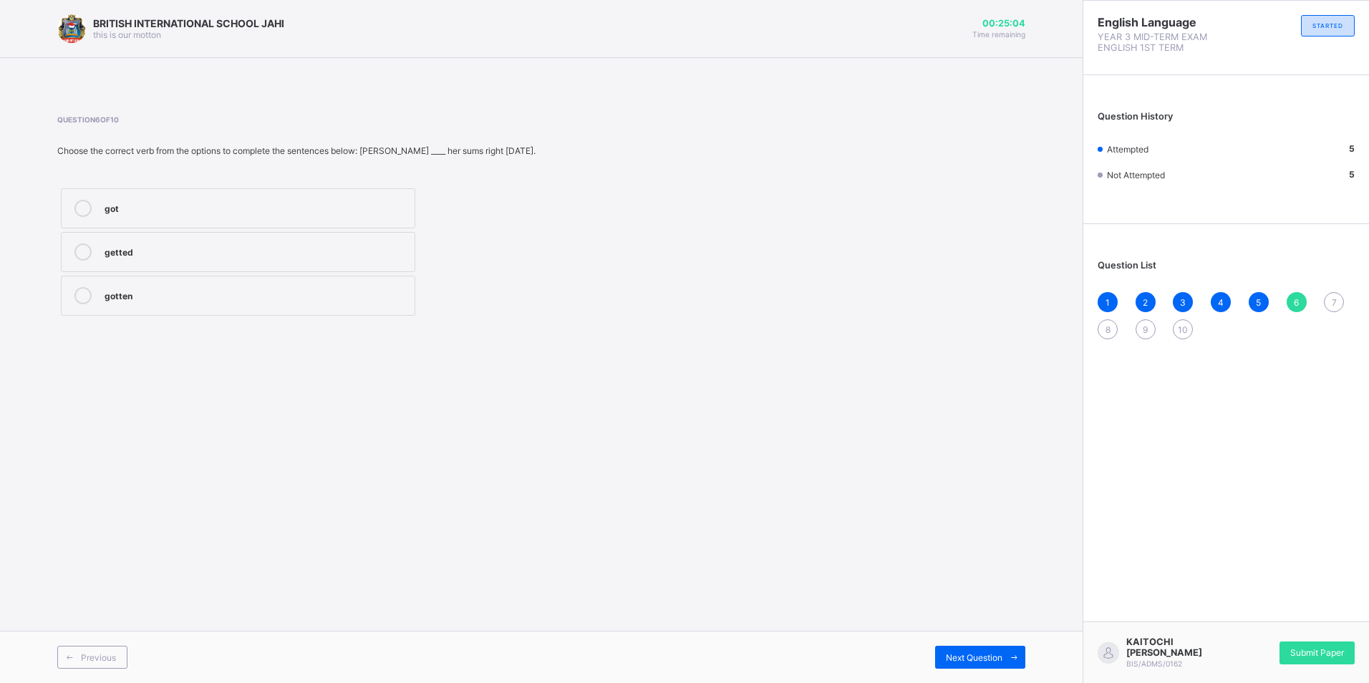
drag, startPoint x: 162, startPoint y: 211, endPoint x: 218, endPoint y: 255, distance: 70.9
click at [165, 211] on div "got" at bounding box center [256, 207] width 303 height 14
click at [961, 653] on span "Next Question" at bounding box center [974, 657] width 57 height 11
click at [1295, 303] on span "6" at bounding box center [1295, 302] width 5 height 11
click at [262, 201] on div "got" at bounding box center [256, 207] width 303 height 14
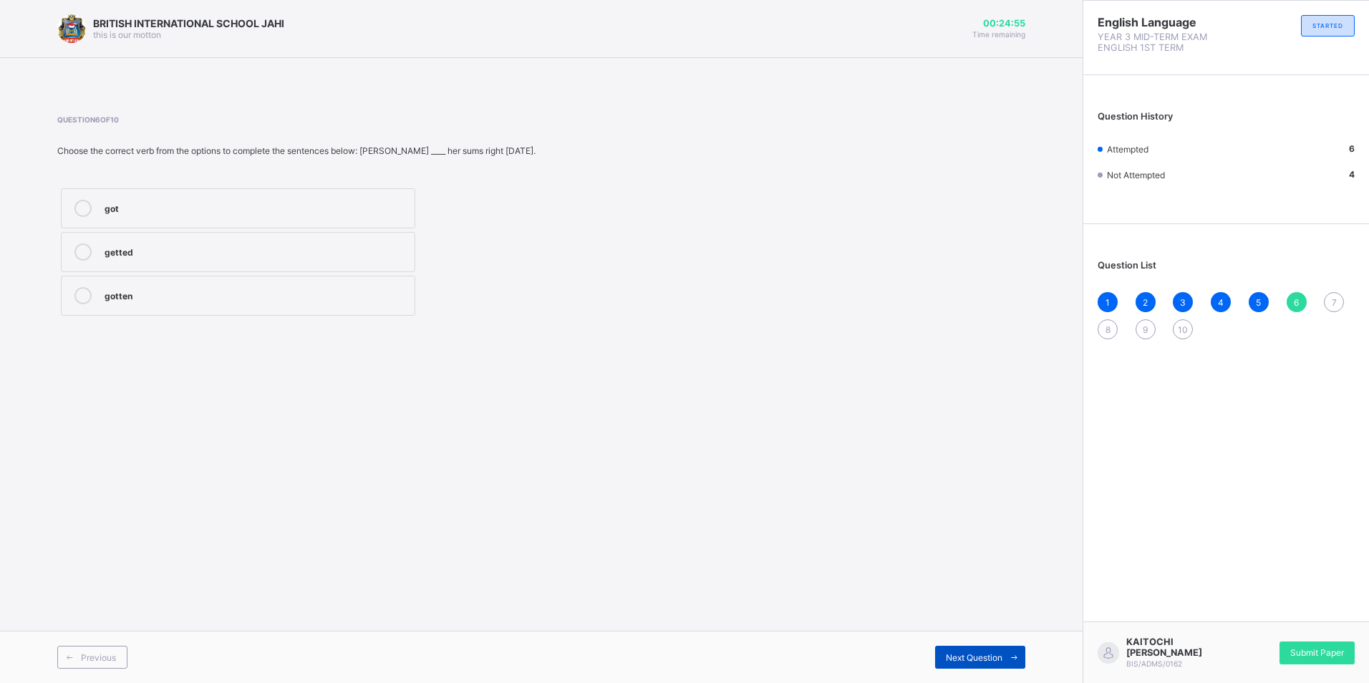
click at [988, 654] on span "Next Question" at bounding box center [974, 657] width 57 height 11
click at [346, 286] on label "washed" at bounding box center [238, 296] width 354 height 40
click at [975, 652] on span "Next Question" at bounding box center [974, 657] width 57 height 11
click at [968, 658] on span "Next Question" at bounding box center [974, 657] width 57 height 11
click at [1104, 327] on div "8" at bounding box center [1107, 329] width 20 height 20
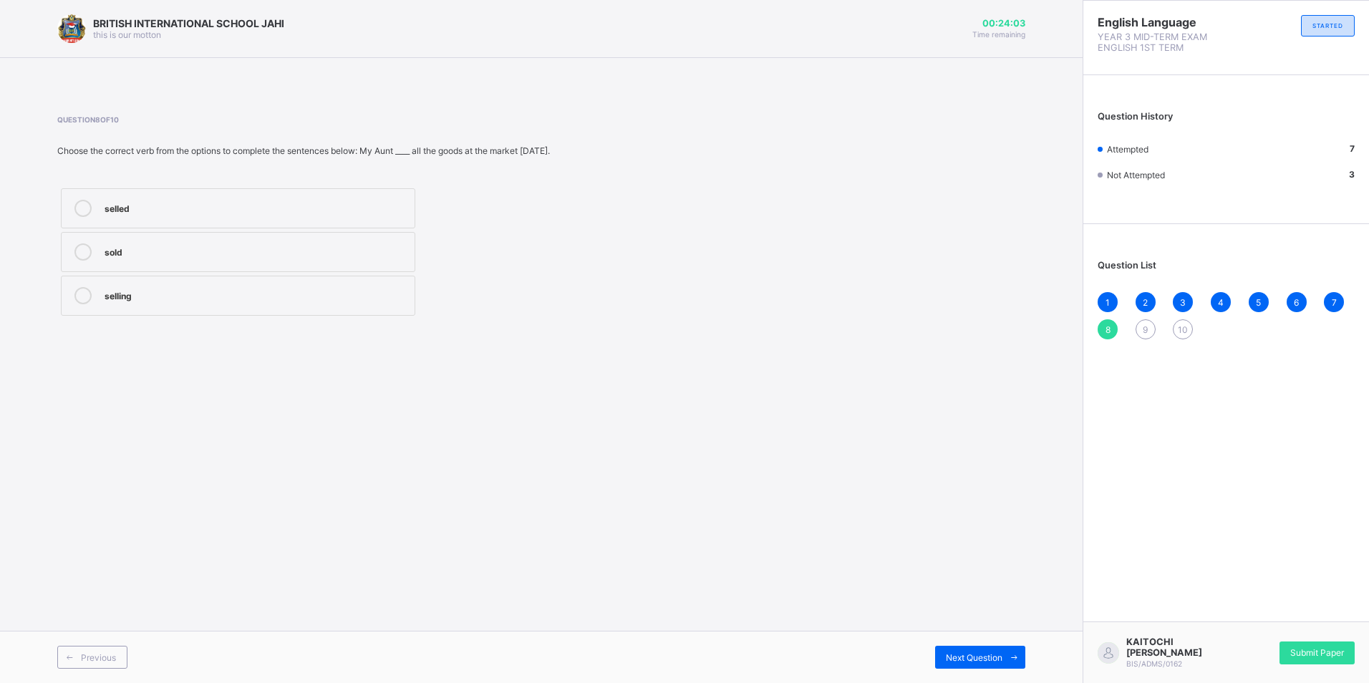
click at [159, 257] on div "sold" at bounding box center [256, 250] width 303 height 14
click at [951, 664] on div "Next Question" at bounding box center [980, 657] width 90 height 23
click at [354, 262] on label "bought" at bounding box center [238, 252] width 354 height 40
click at [951, 653] on span "Next Question" at bounding box center [974, 657] width 57 height 11
drag, startPoint x: 1138, startPoint y: 325, endPoint x: 1135, endPoint y: 334, distance: 9.1
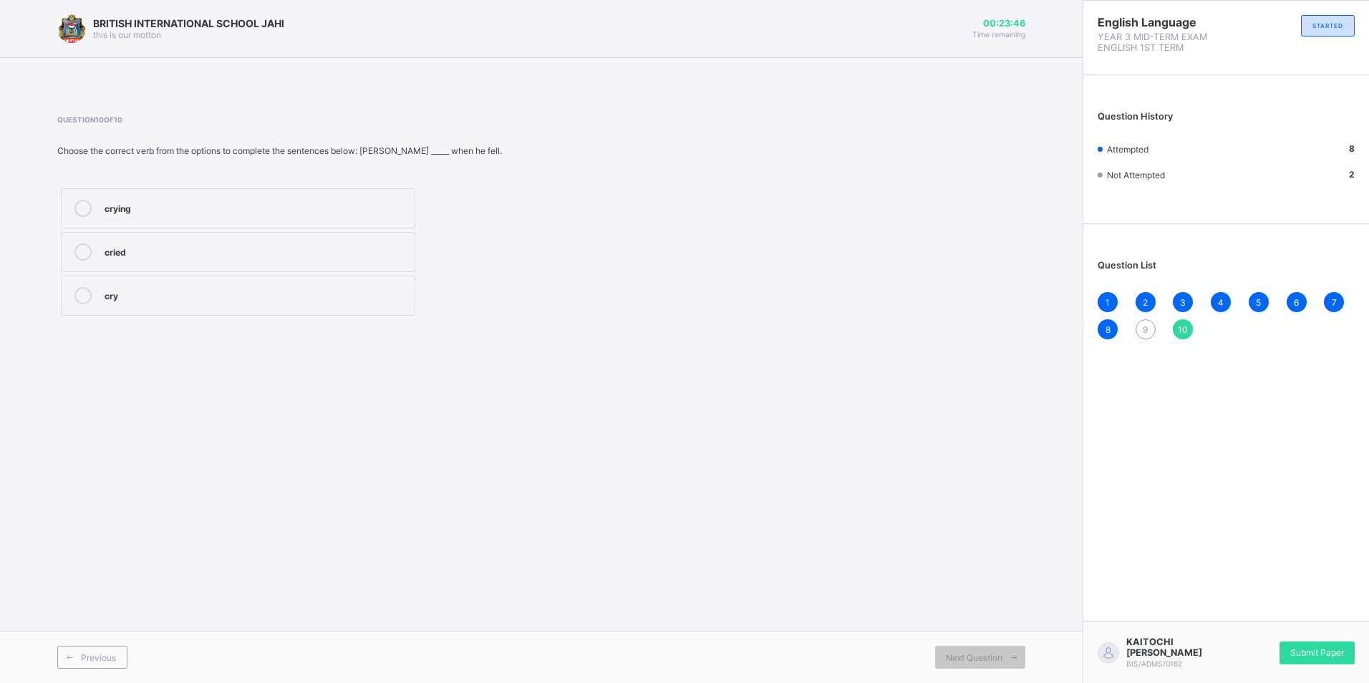
click at [1136, 331] on div "9" at bounding box center [1145, 329] width 20 height 20
click at [241, 255] on div "bought" at bounding box center [256, 250] width 303 height 14
click at [961, 654] on span "Next Question" at bounding box center [974, 657] width 57 height 11
drag, startPoint x: 263, startPoint y: 259, endPoint x: 349, endPoint y: 309, distance: 98.8
click at [268, 260] on div "cried" at bounding box center [256, 251] width 303 height 17
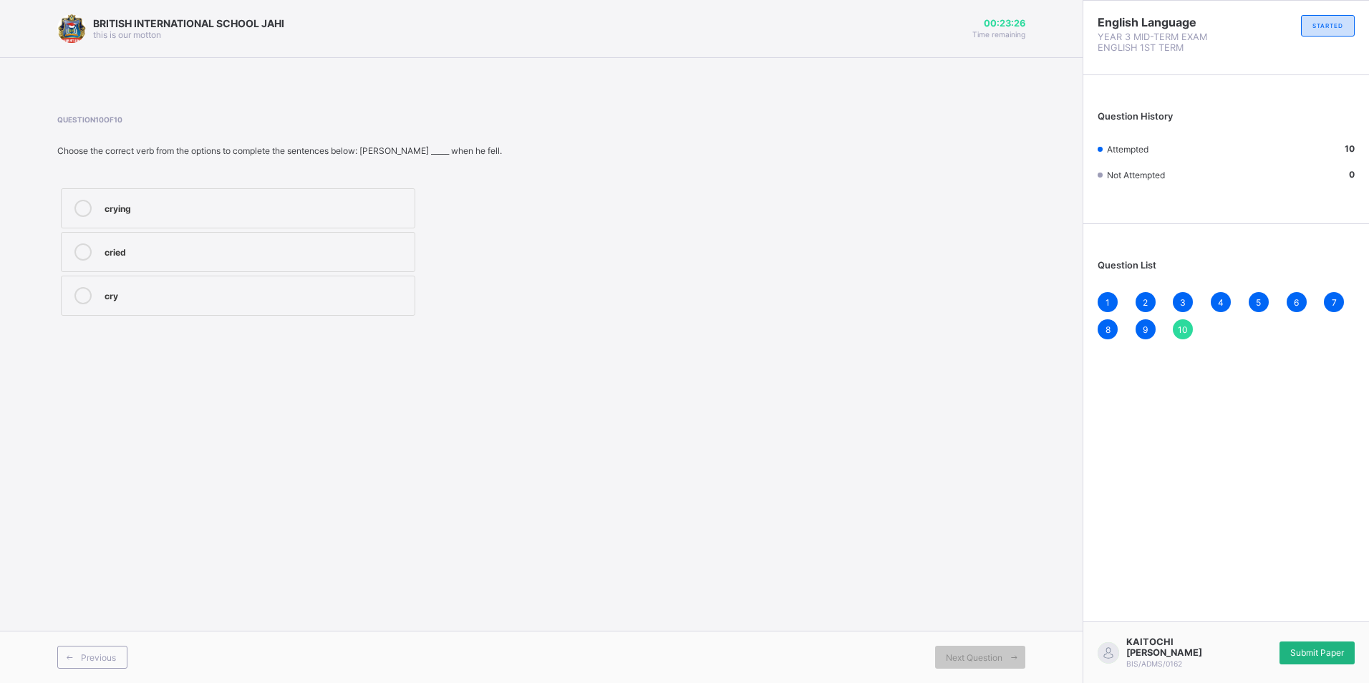
click at [1338, 651] on span "Submit Paper" at bounding box center [1317, 652] width 54 height 11
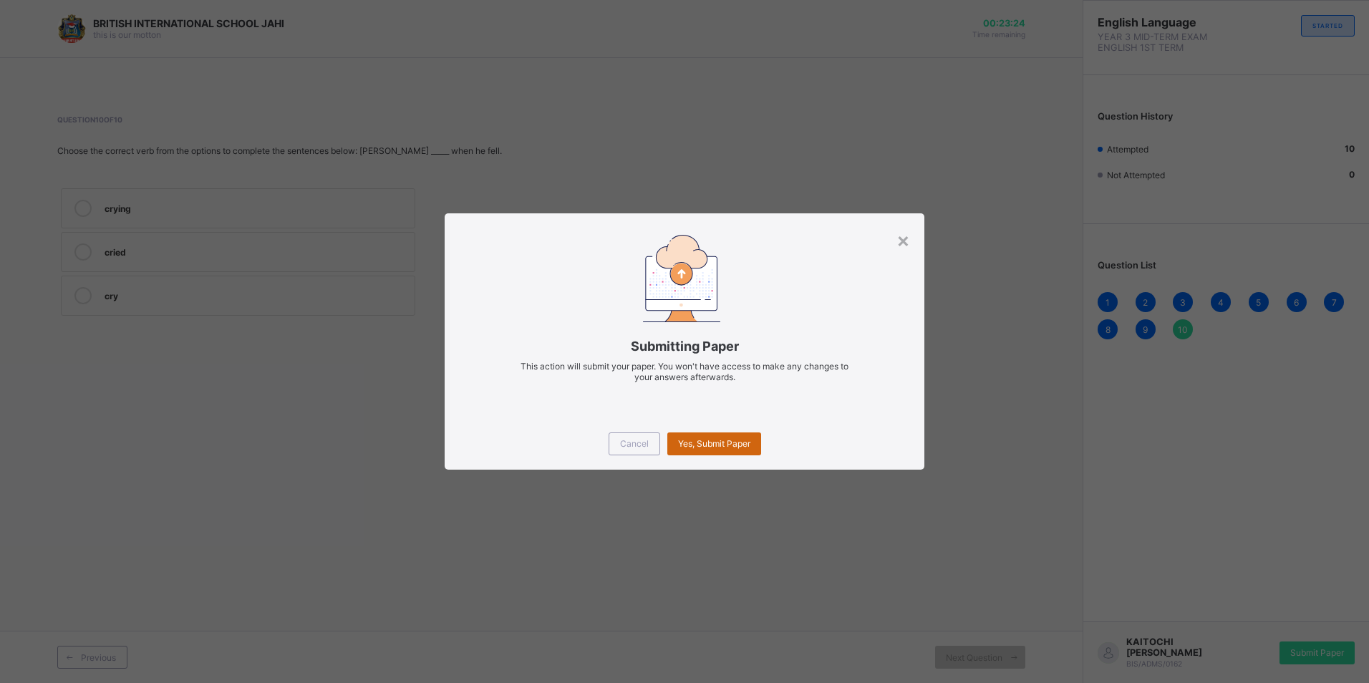
click at [714, 447] on span "Yes, Submit Paper" at bounding box center [714, 443] width 72 height 11
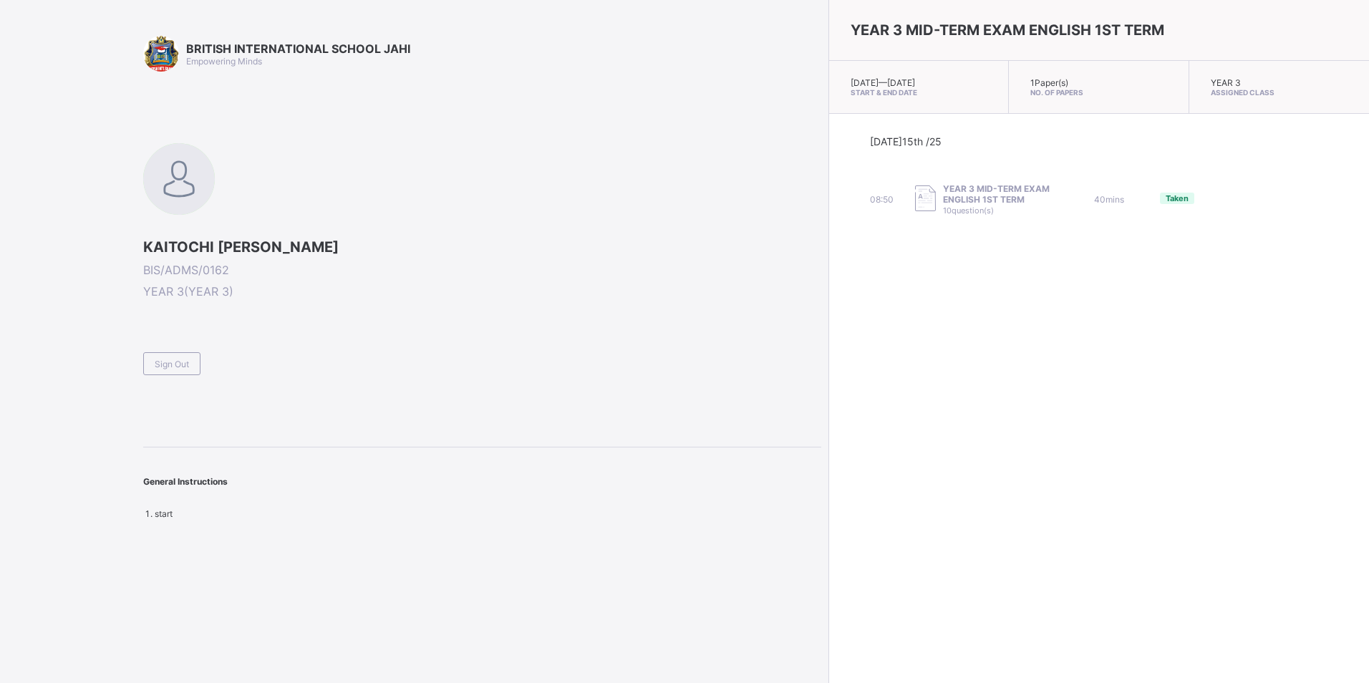
click at [192, 364] on div "Sign Out" at bounding box center [171, 363] width 57 height 23
